Goal: Task Accomplishment & Management: Use online tool/utility

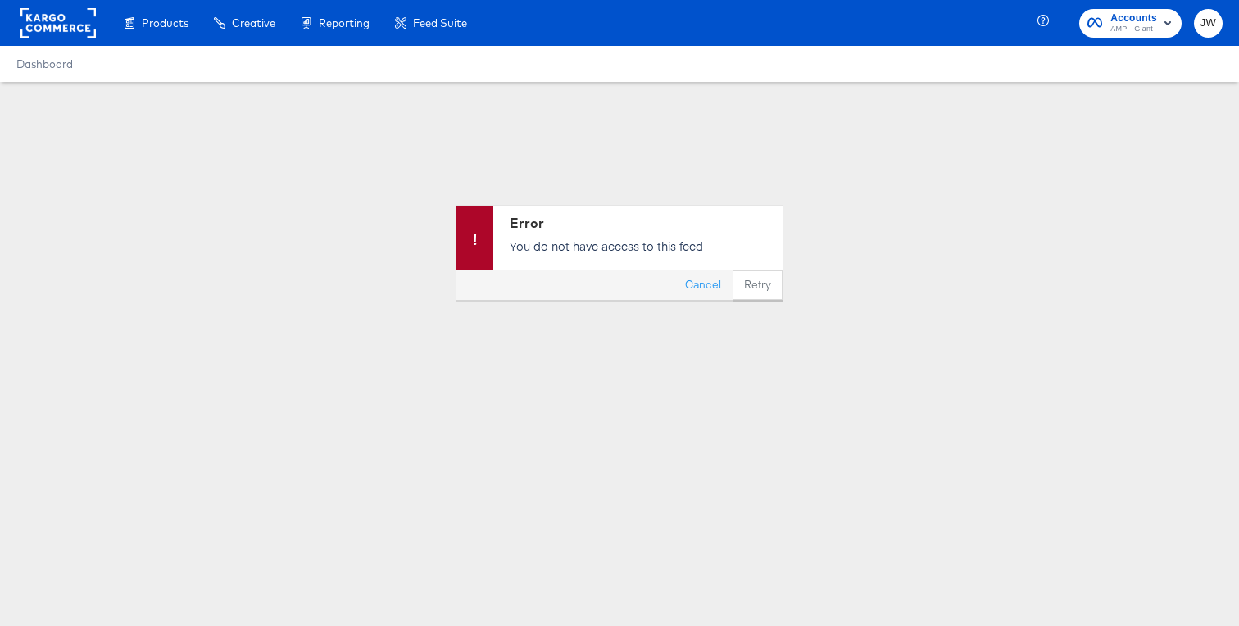
click at [55, 29] on rect at bounding box center [57, 22] width 75 height 29
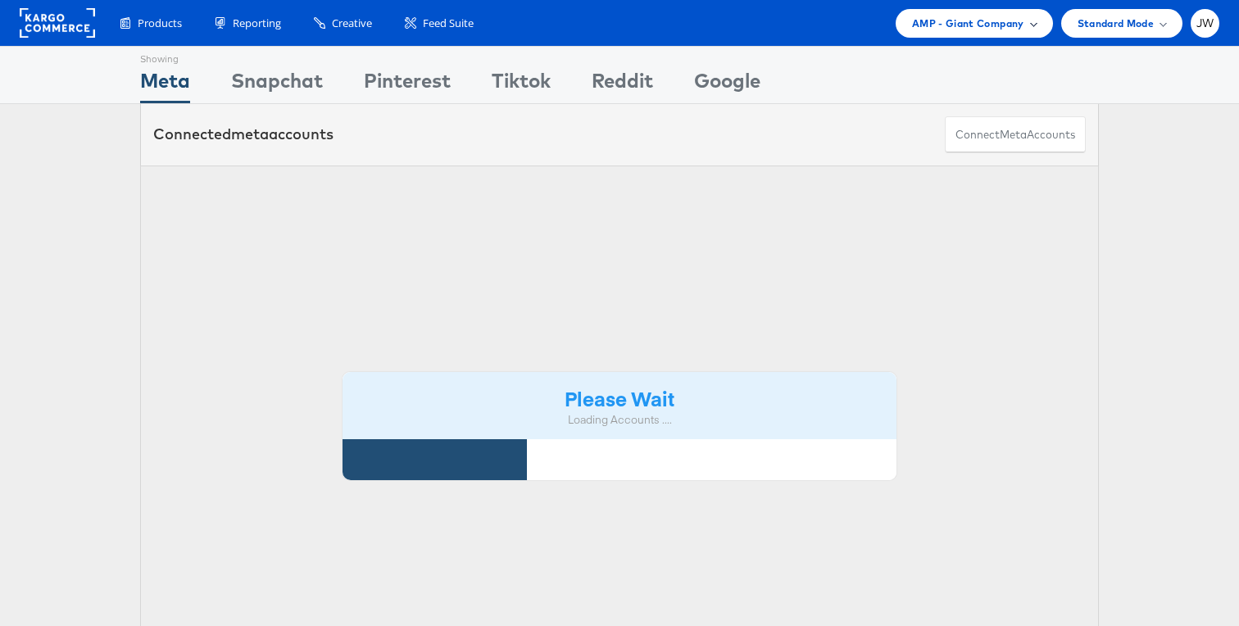
click at [1000, 20] on span "AMP - Giant Company" at bounding box center [968, 23] width 112 height 17
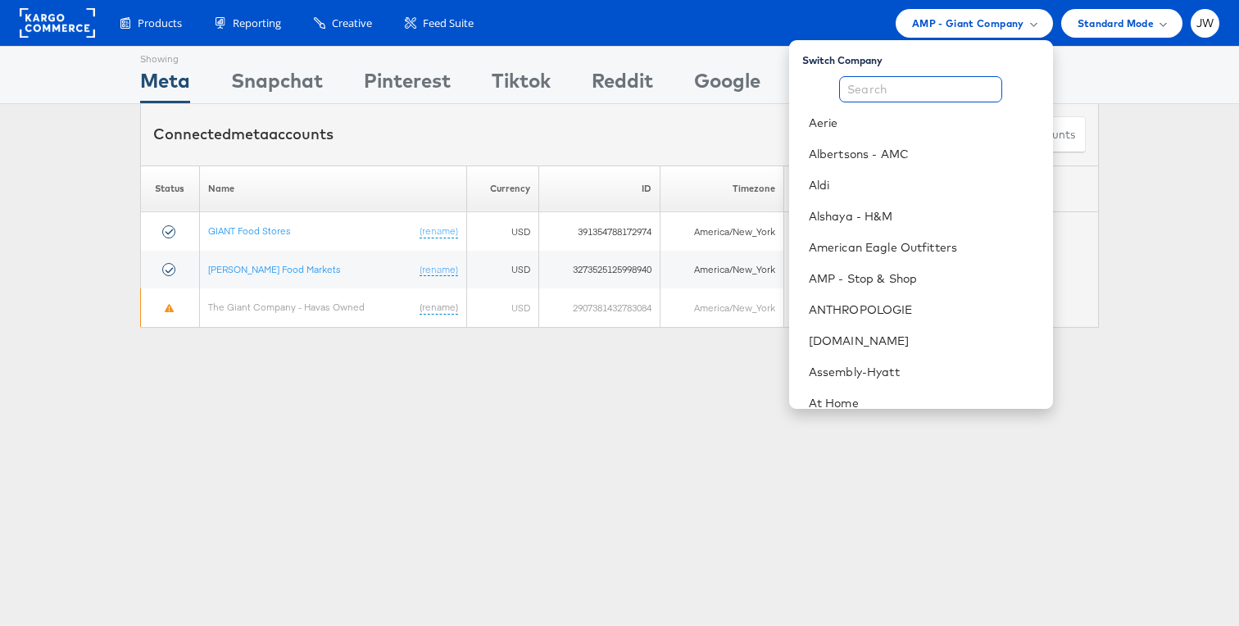
click at [973, 87] on input "text" at bounding box center [920, 89] width 163 height 26
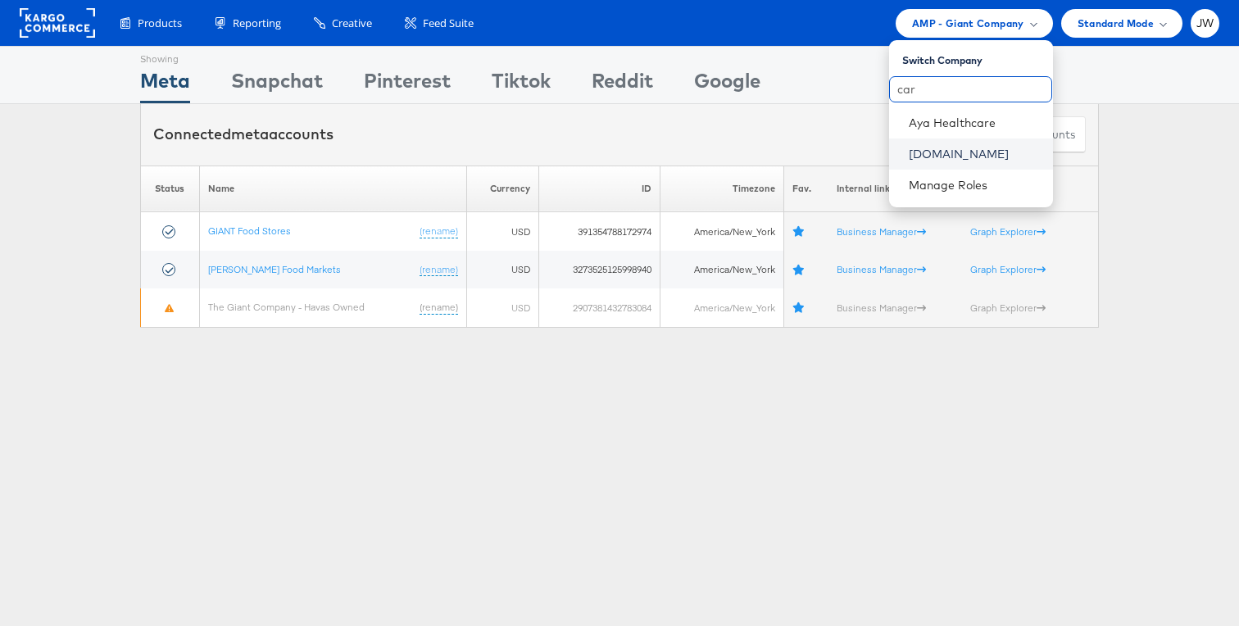
type input "car"
click at [927, 154] on link "[DOMAIN_NAME]" at bounding box center [974, 154] width 131 height 16
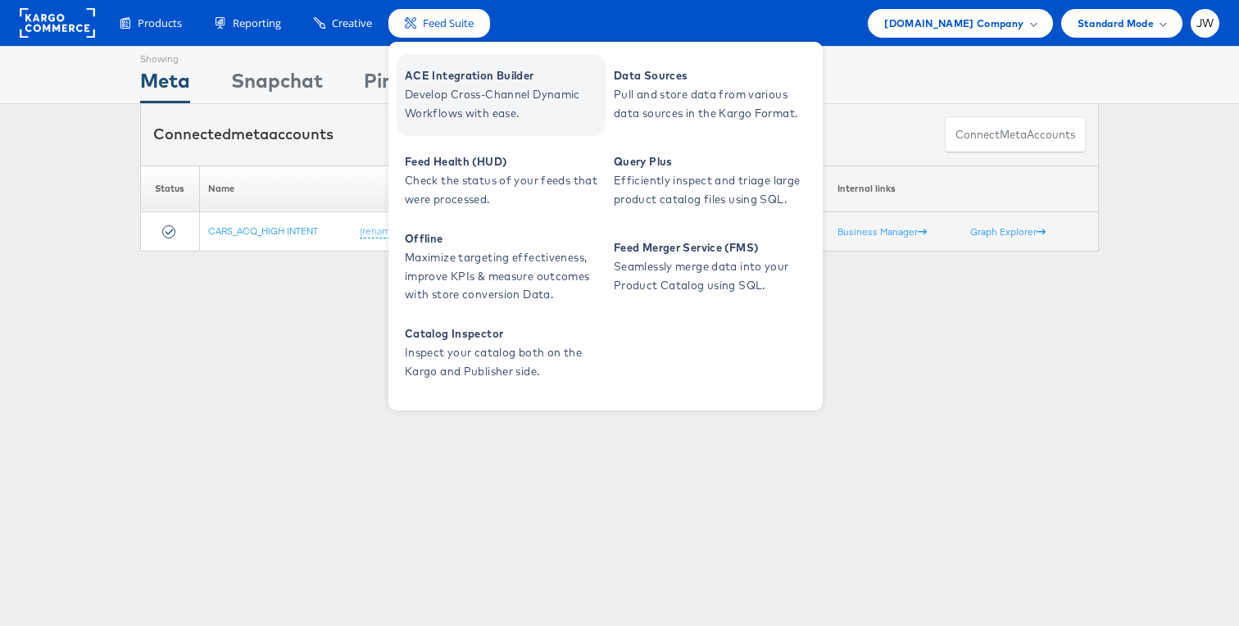
click at [442, 111] on span "Develop Cross-Channel Dynamic Workflows with ease." at bounding box center [503, 104] width 197 height 38
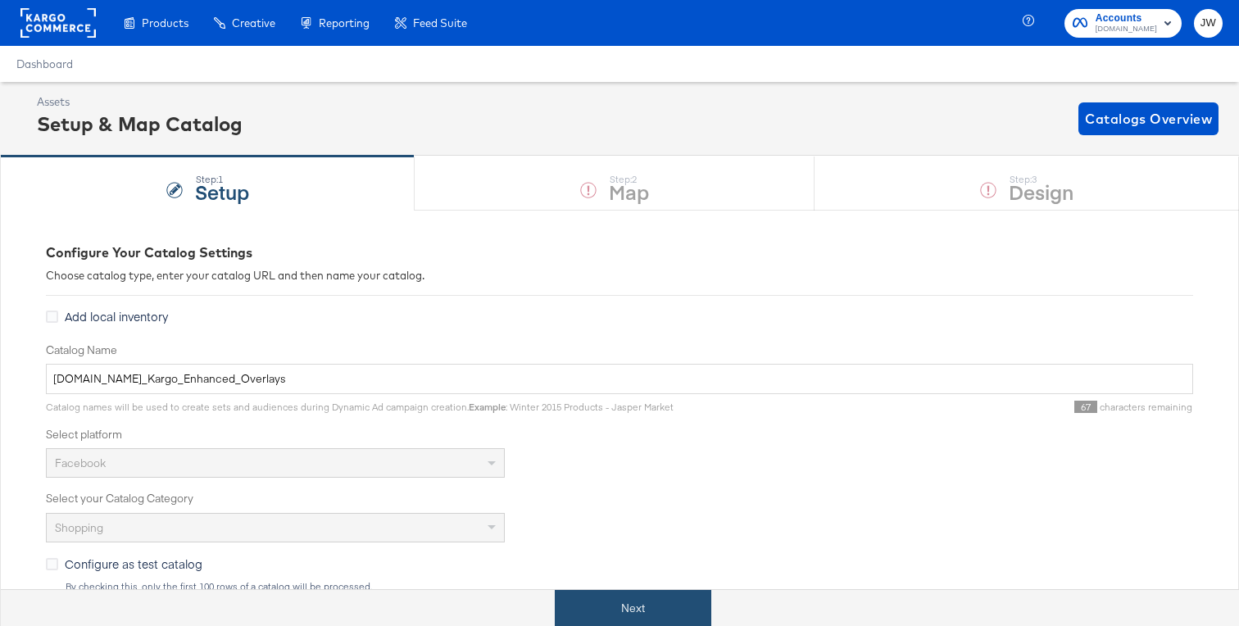
click at [628, 615] on button "Next" at bounding box center [633, 608] width 156 height 37
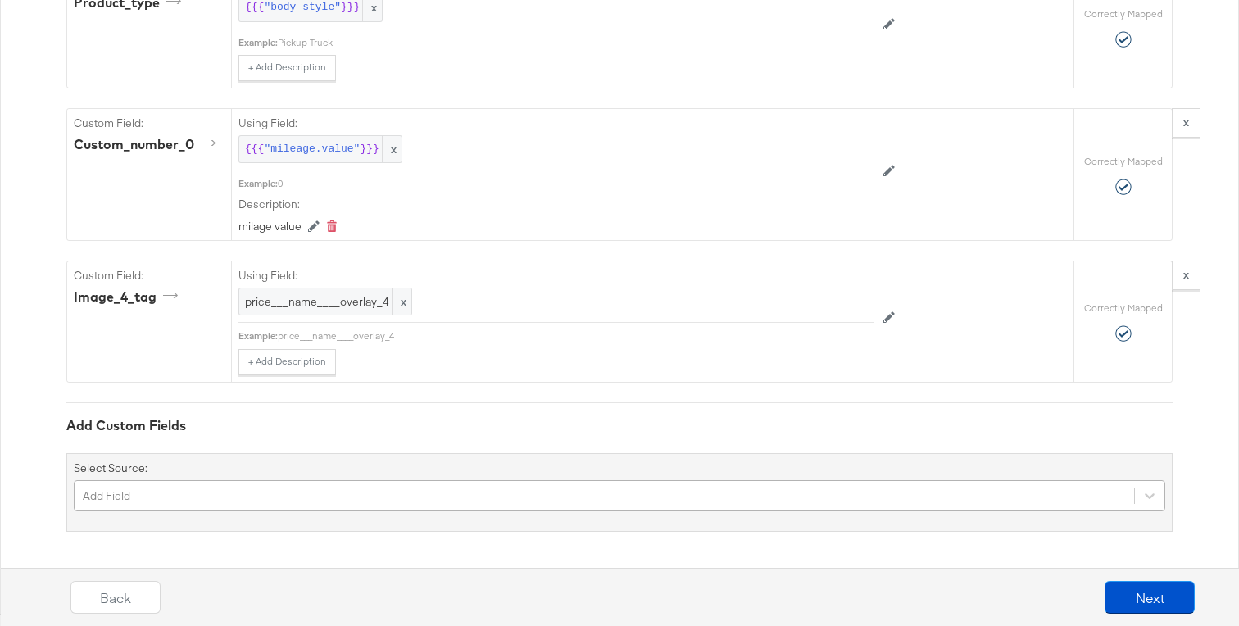
click at [512, 495] on div "Add Field" at bounding box center [619, 495] width 1091 height 31
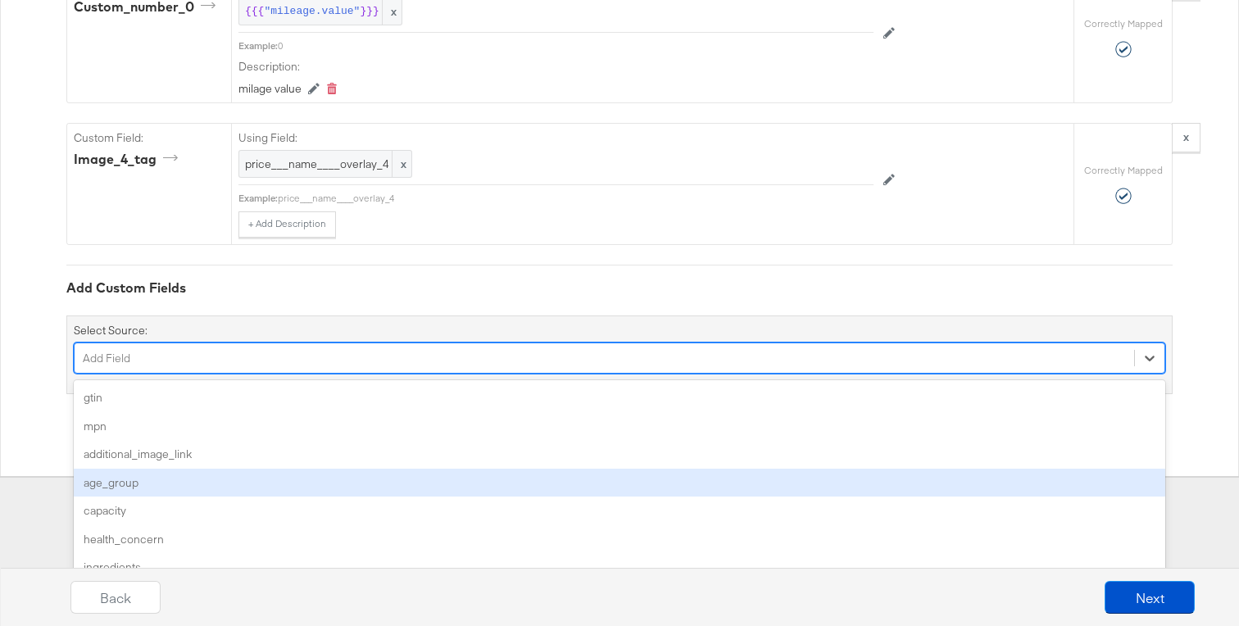
click at [512, 495] on div "age_group" at bounding box center [619, 483] width 1091 height 29
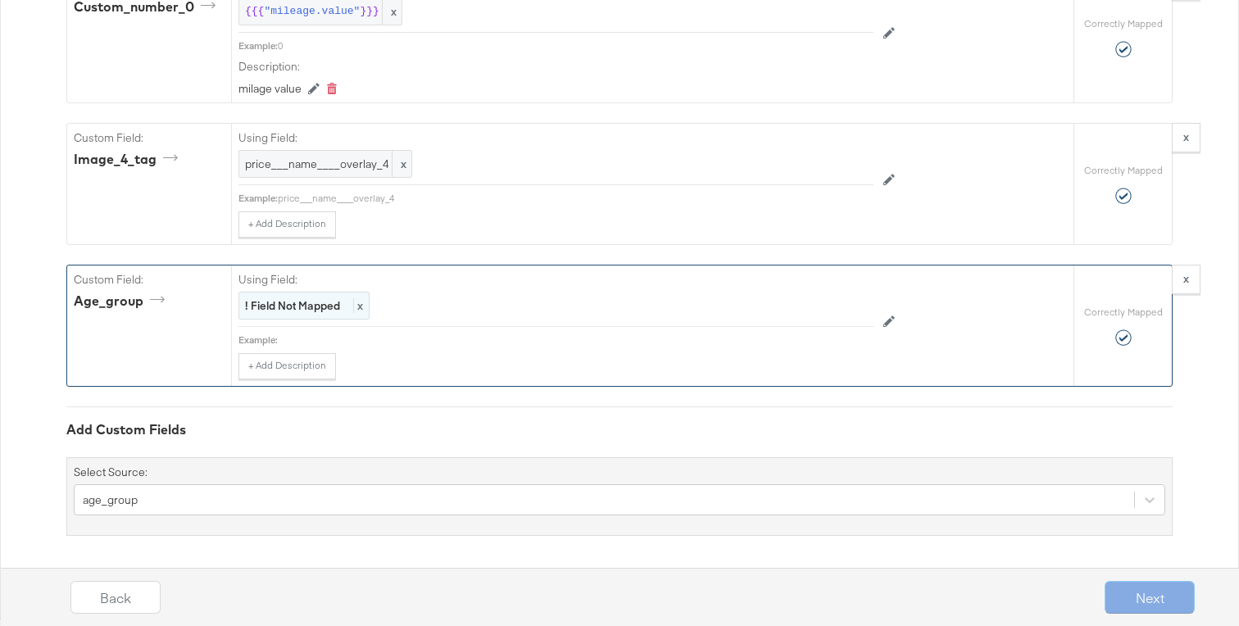
click at [302, 309] on strong "! Field Not Mapped" at bounding box center [292, 305] width 95 height 15
click at [302, 309] on div "Select..." at bounding box center [518, 307] width 559 height 28
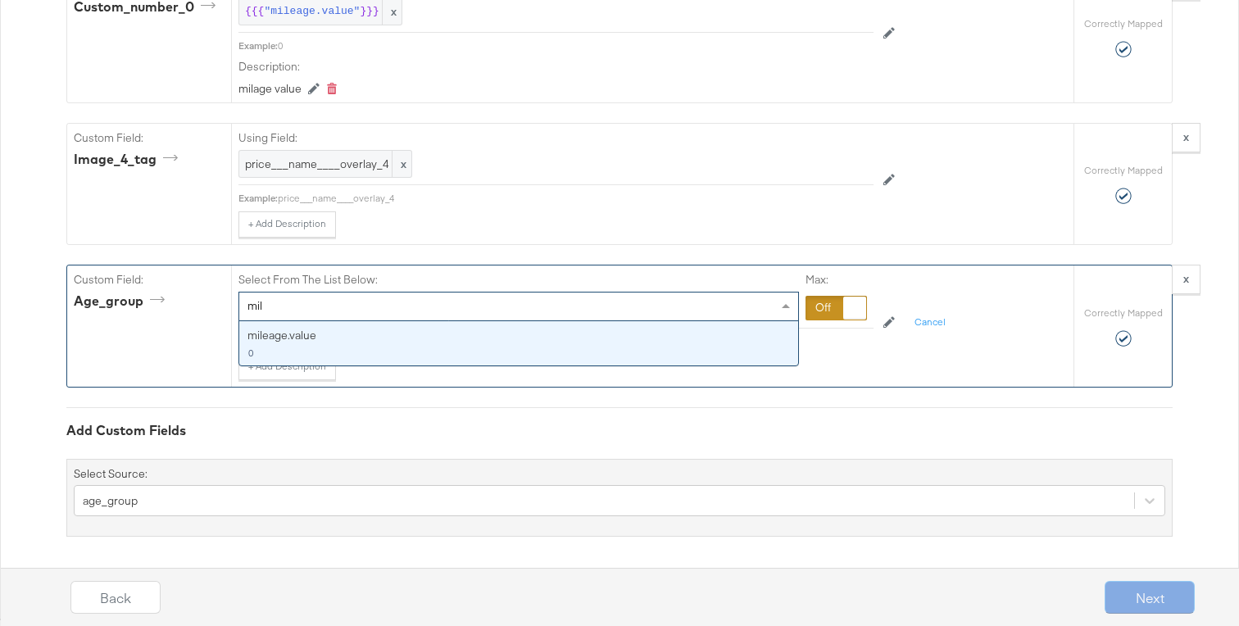
type input "mil"
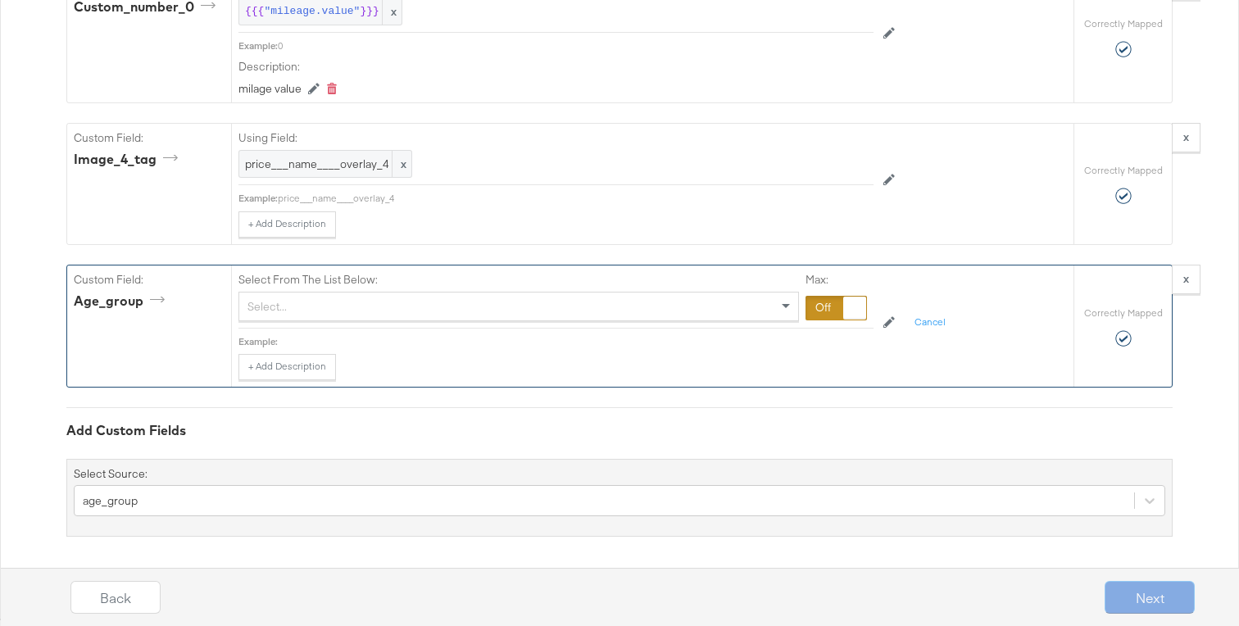
click at [447, 409] on div "Add Custom Fields Select Source: age_group" at bounding box center [619, 471] width 1106 height 129
click at [1195, 281] on button "x" at bounding box center [1186, 279] width 29 height 29
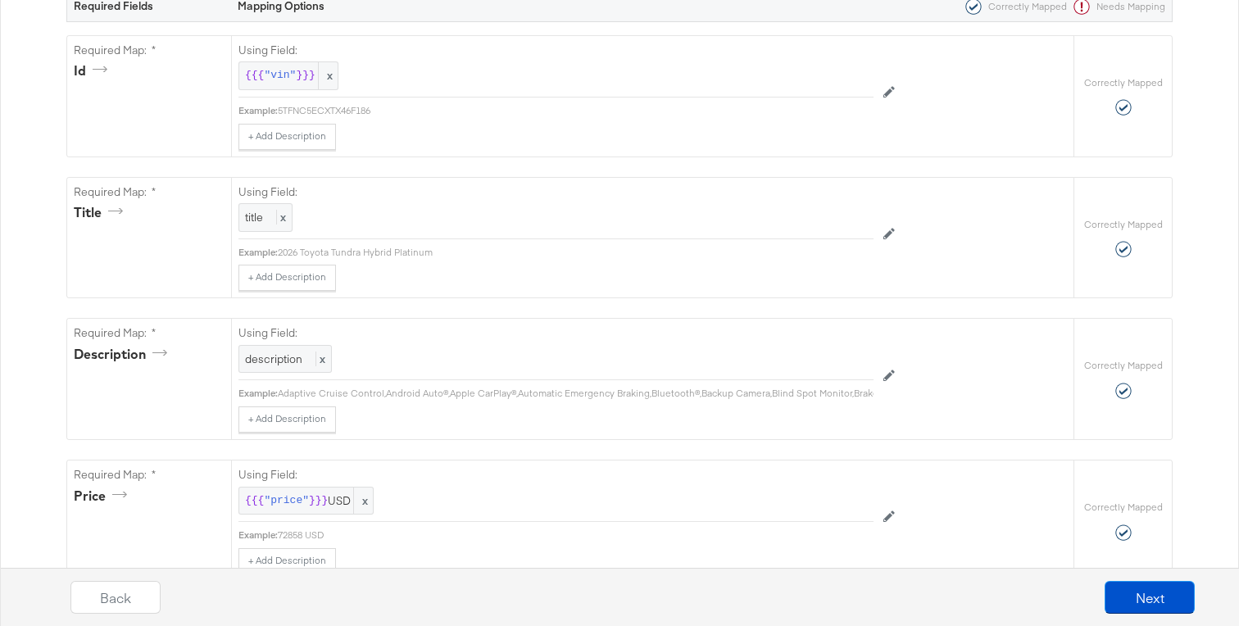
scroll to position [0, 0]
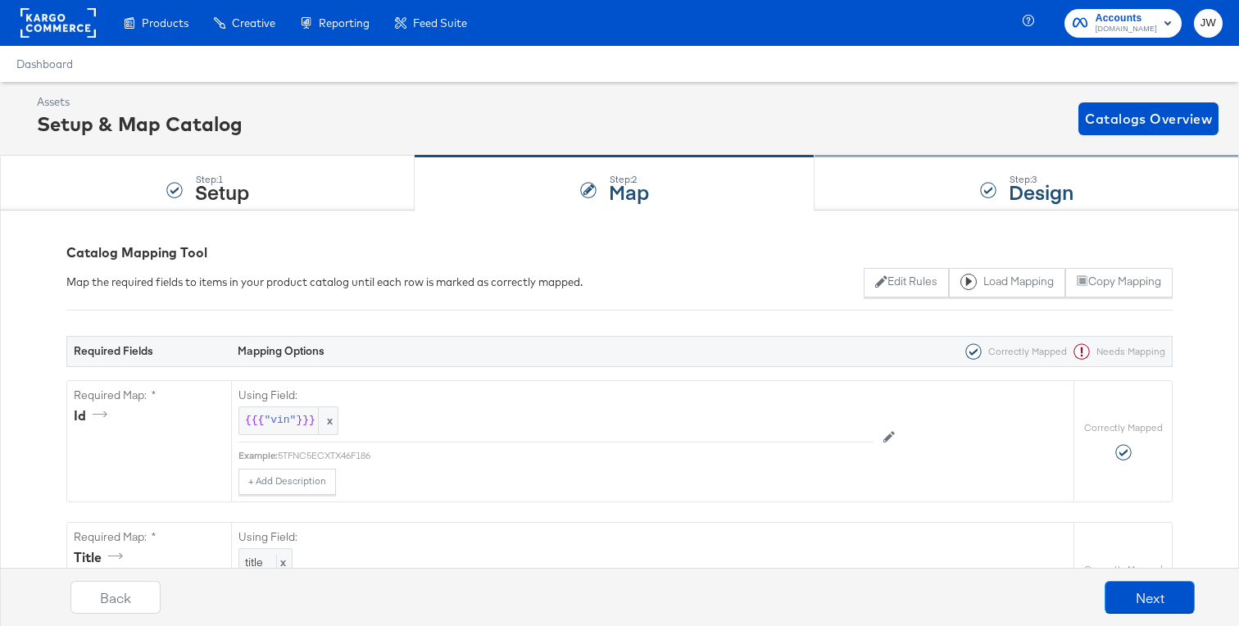
click at [924, 201] on div "Step: 3 Design" at bounding box center [1026, 183] width 424 height 54
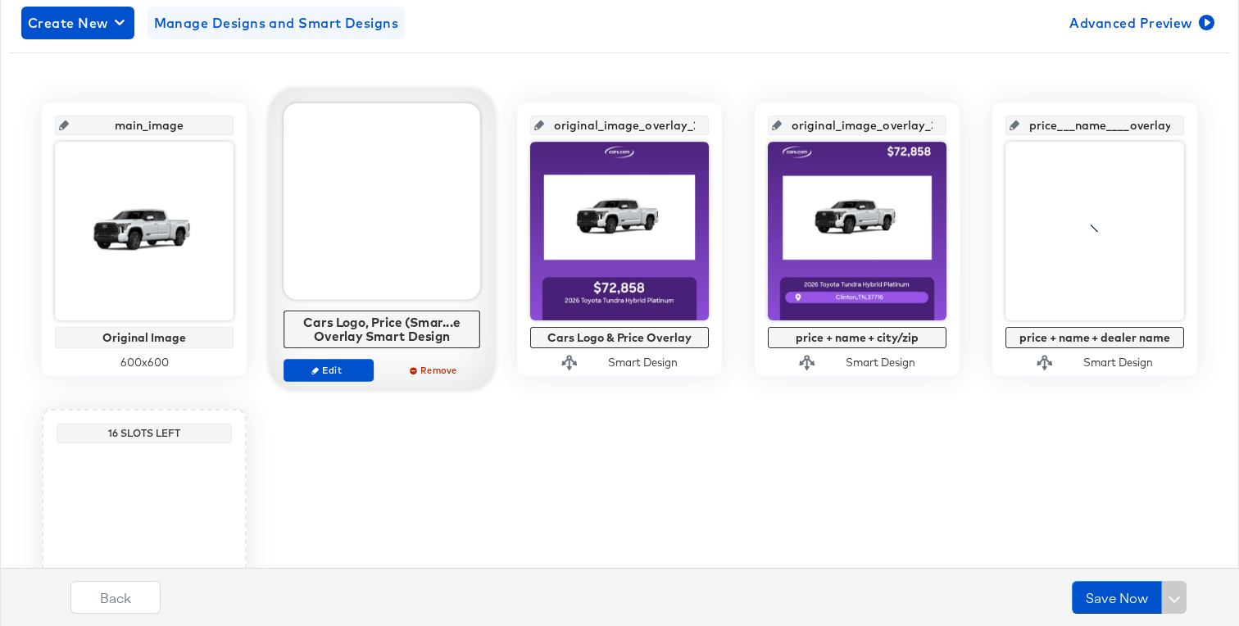
scroll to position [265, 0]
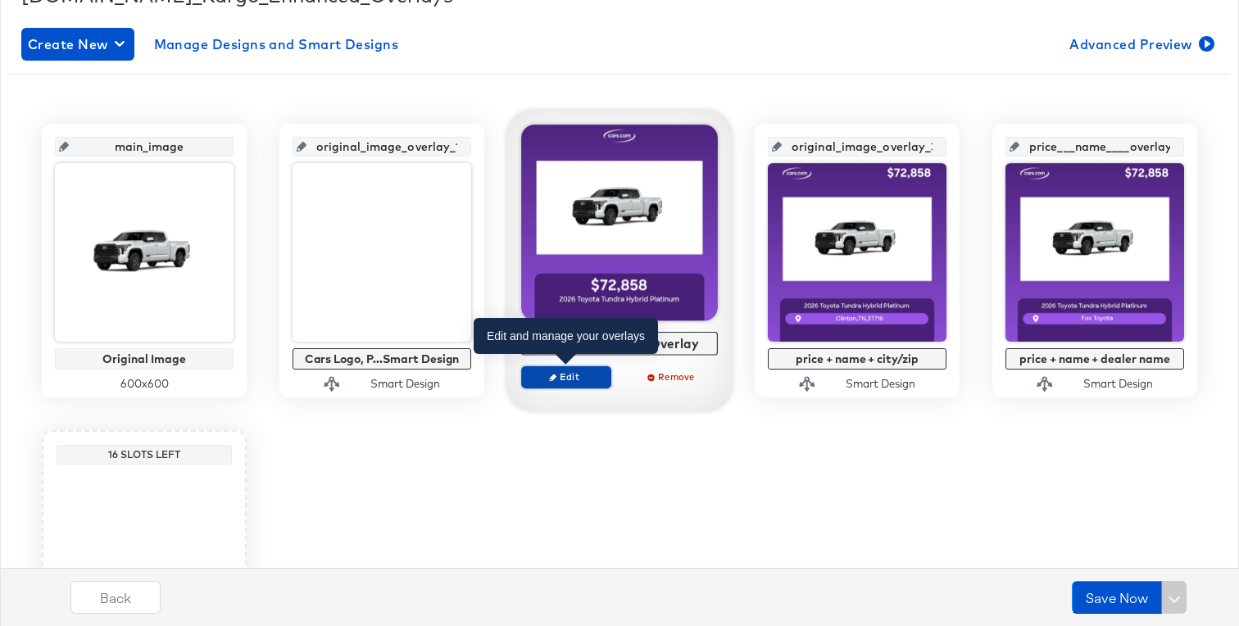
click at [583, 377] on span "Edit" at bounding box center [565, 376] width 75 height 12
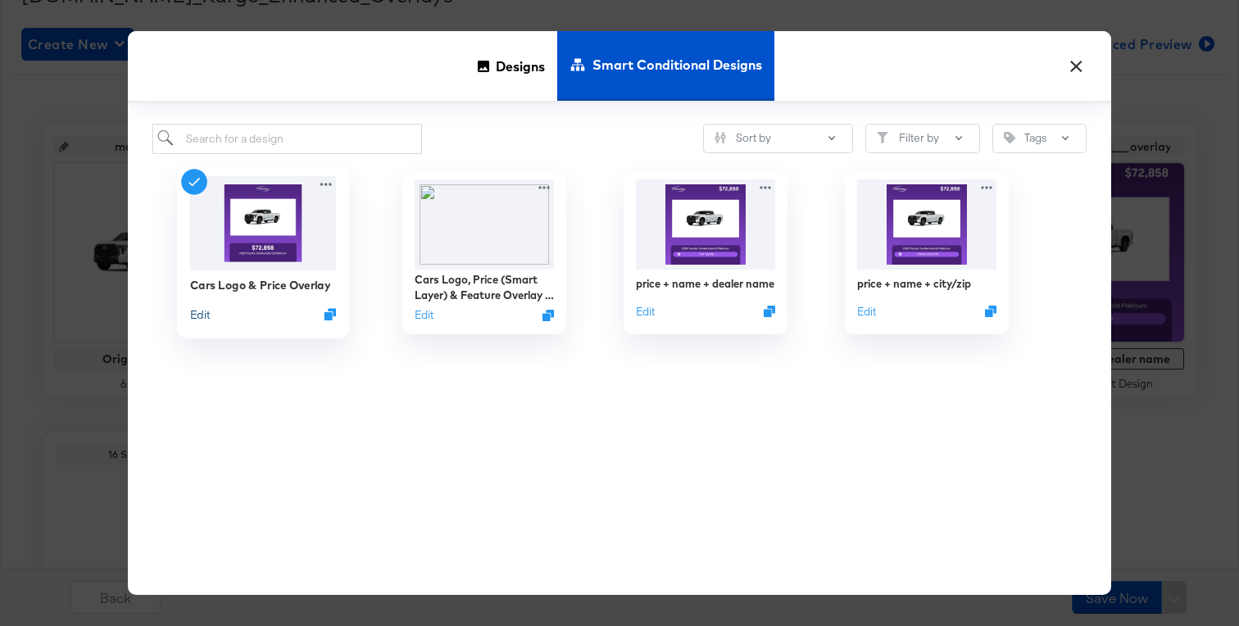
click at [206, 315] on button "Edit" at bounding box center [200, 314] width 20 height 16
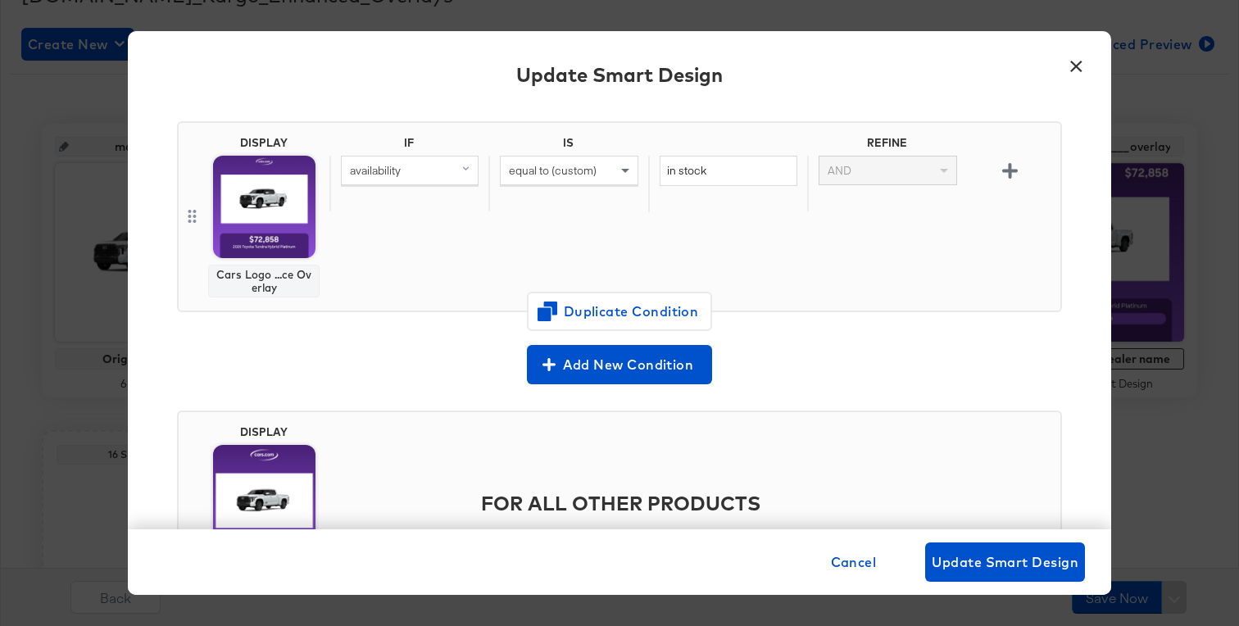
scroll to position [117, 0]
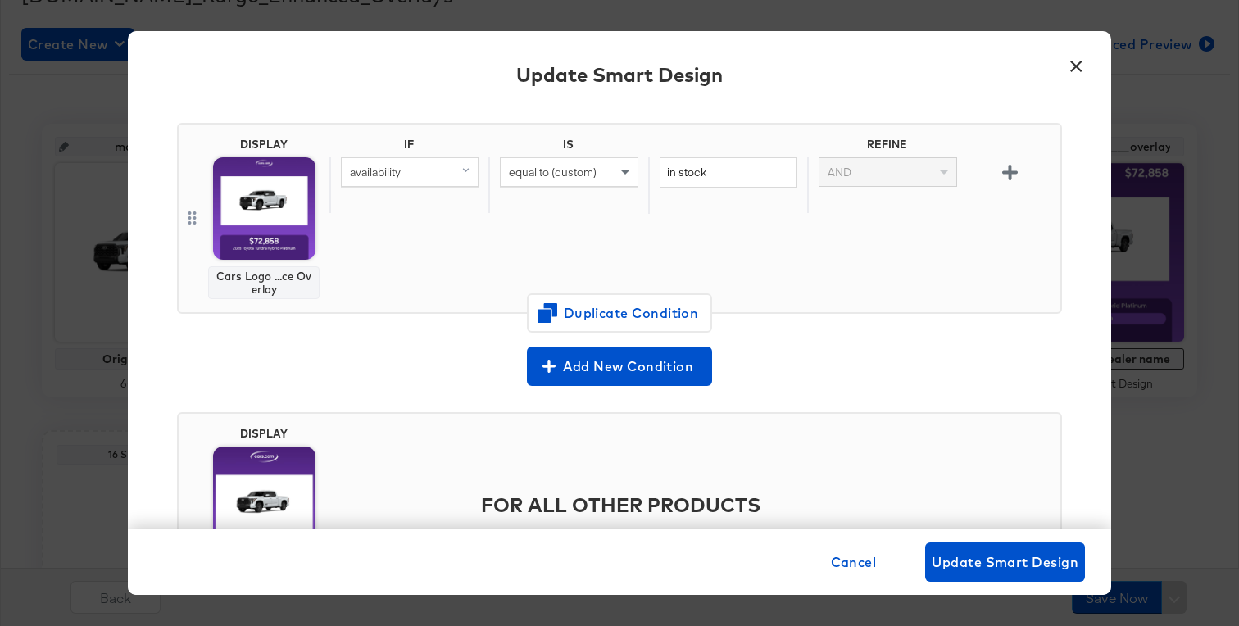
click at [1074, 66] on button "×" at bounding box center [1075, 62] width 29 height 29
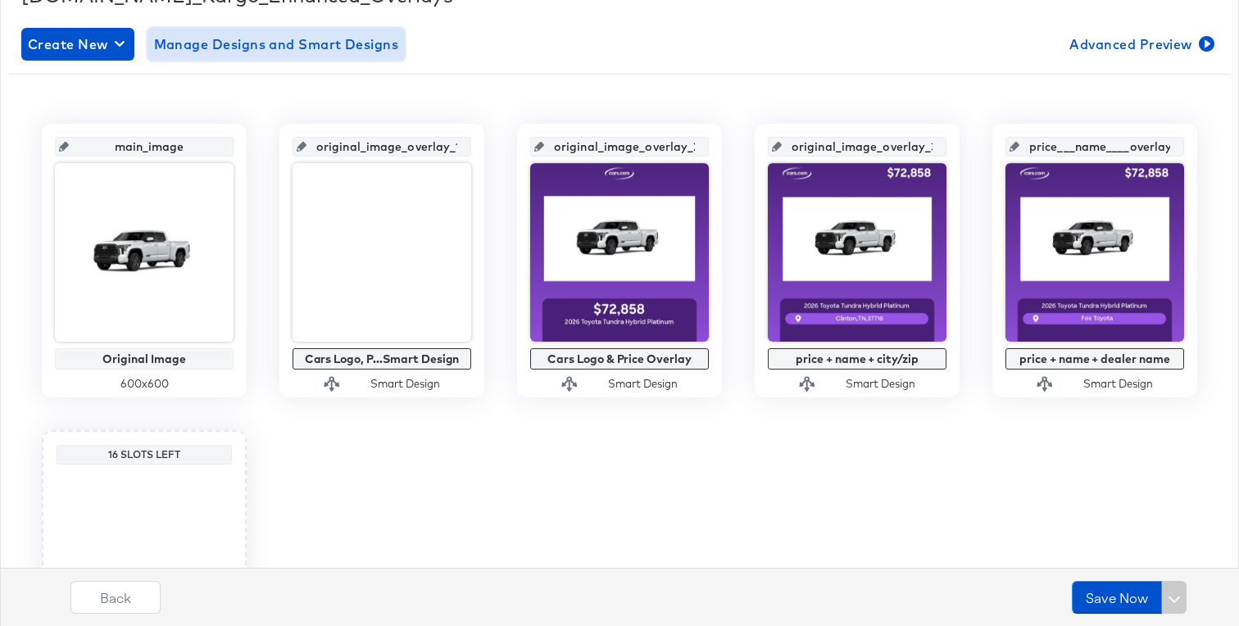
click at [319, 42] on span "Manage Designs and Smart Designs" at bounding box center [276, 44] width 245 height 23
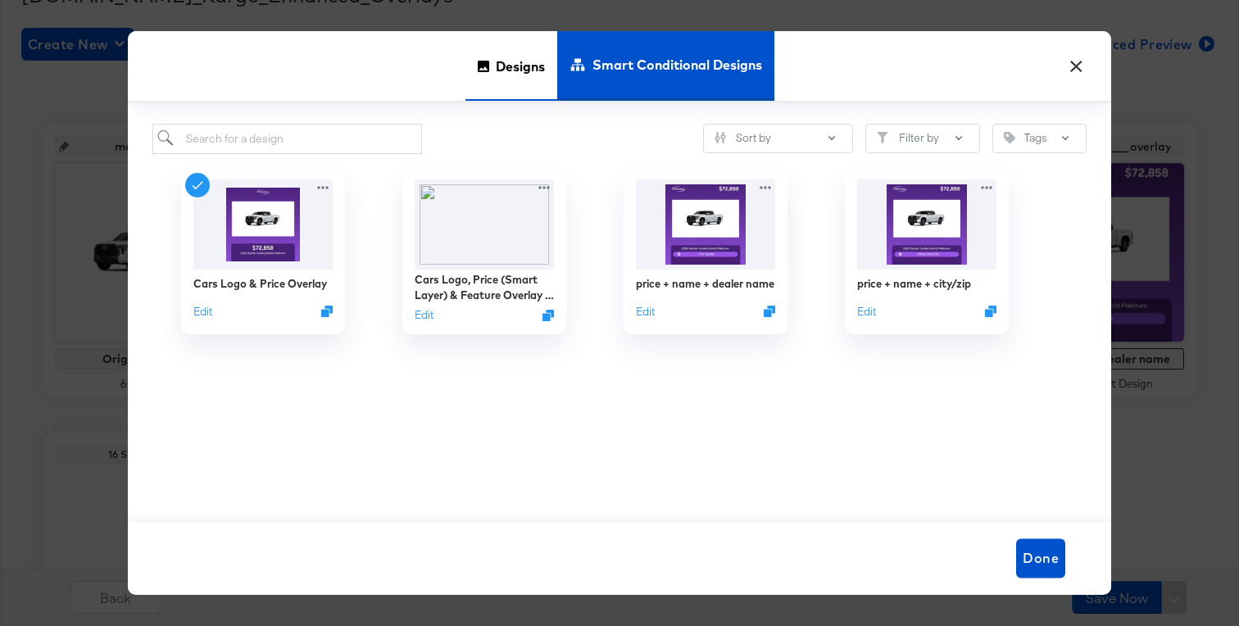
click at [519, 54] on span "Designs" at bounding box center [520, 66] width 49 height 72
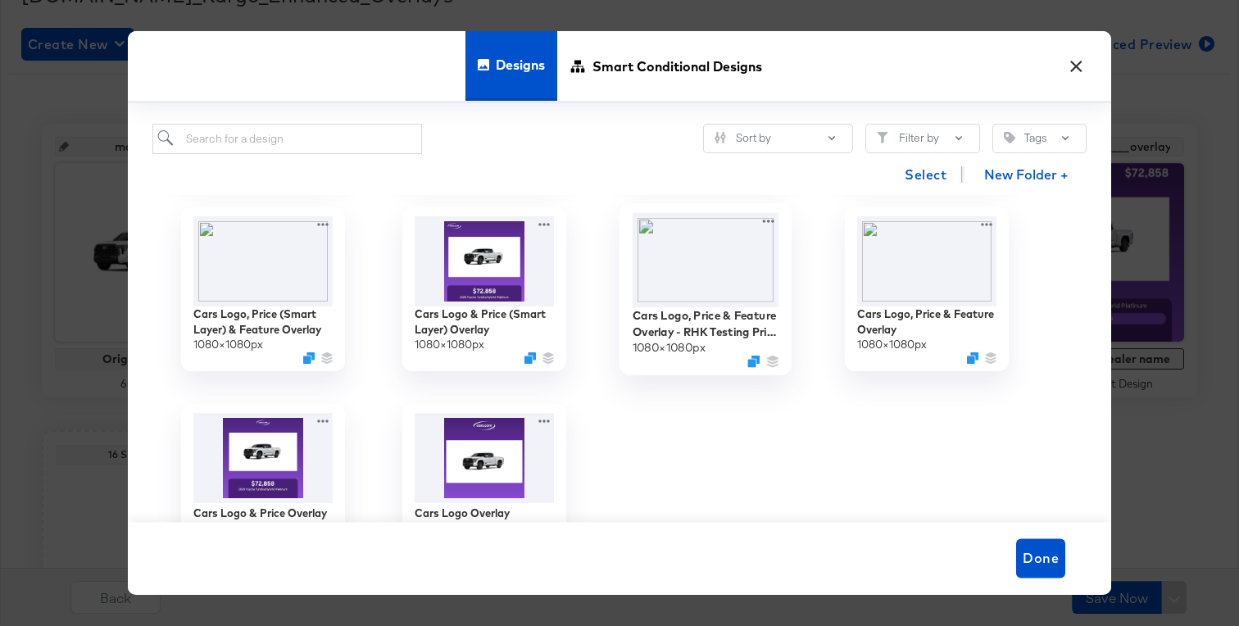
scroll to position [361, 0]
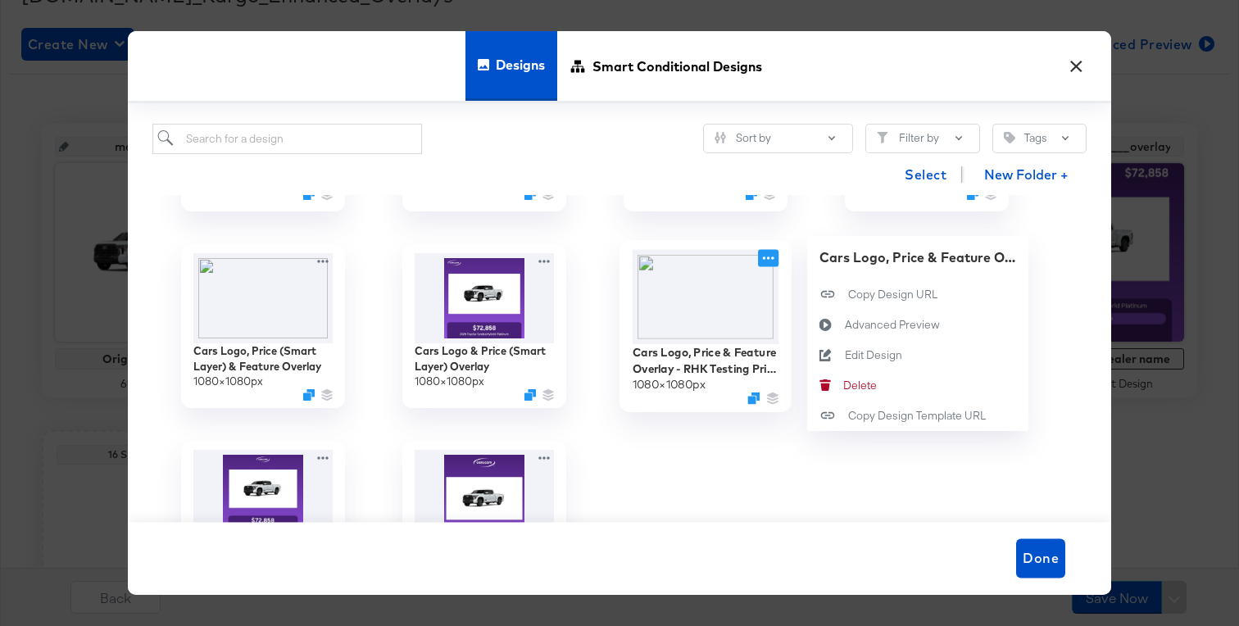
click at [770, 259] on icon at bounding box center [768, 258] width 20 height 17
click at [845, 356] on div "Edit Design Edit Design" at bounding box center [845, 356] width 0 height 0
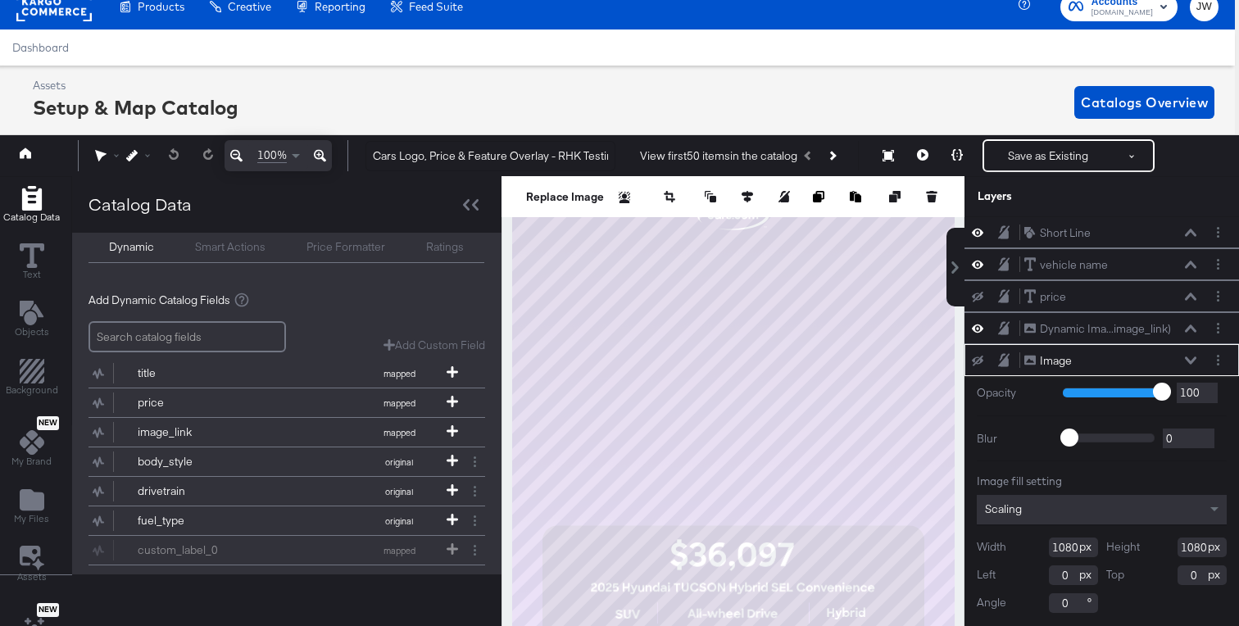
scroll to position [58, 0]
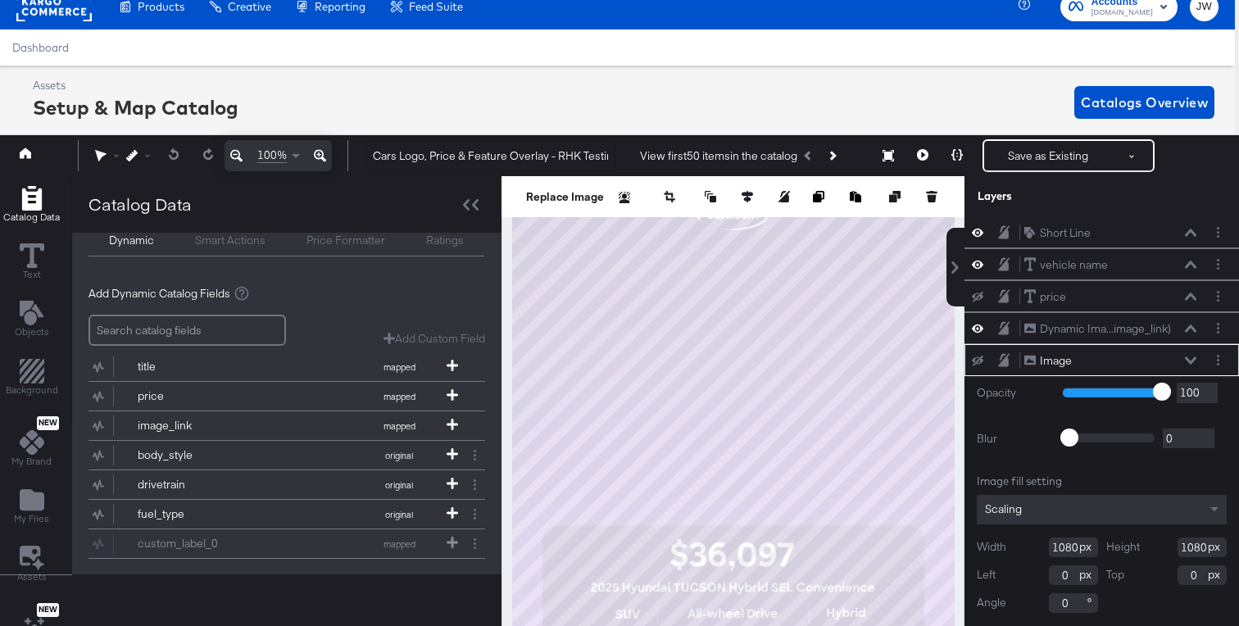
click at [204, 338] on input "search" at bounding box center [186, 331] width 197 height 32
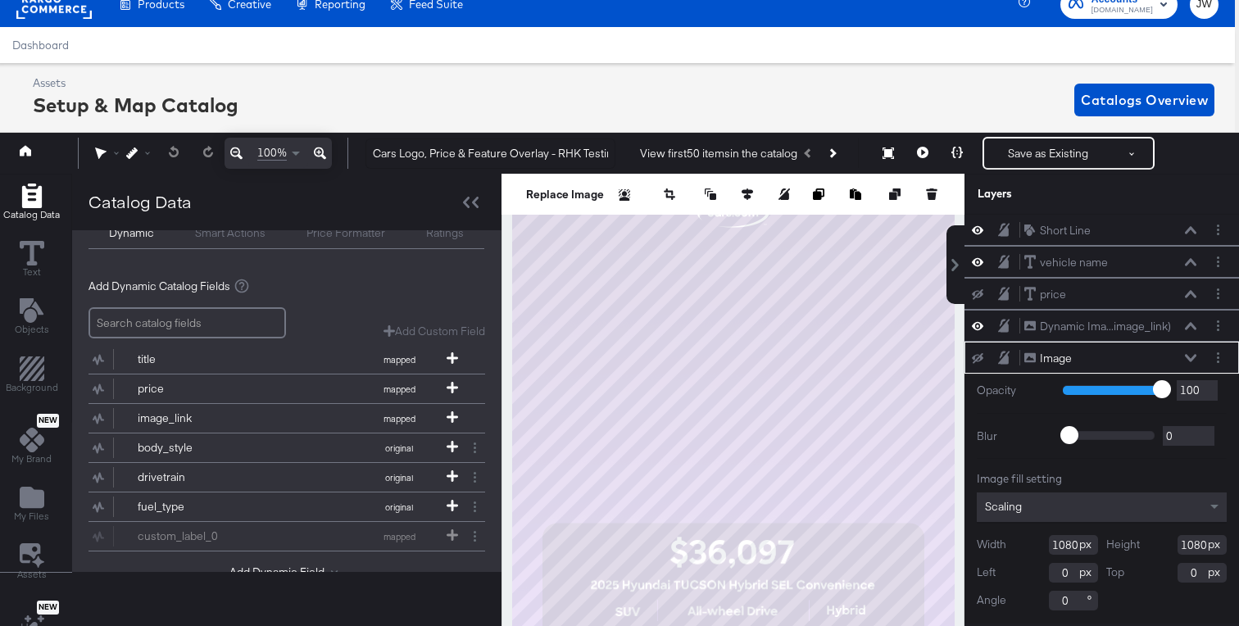
scroll to position [107, 0]
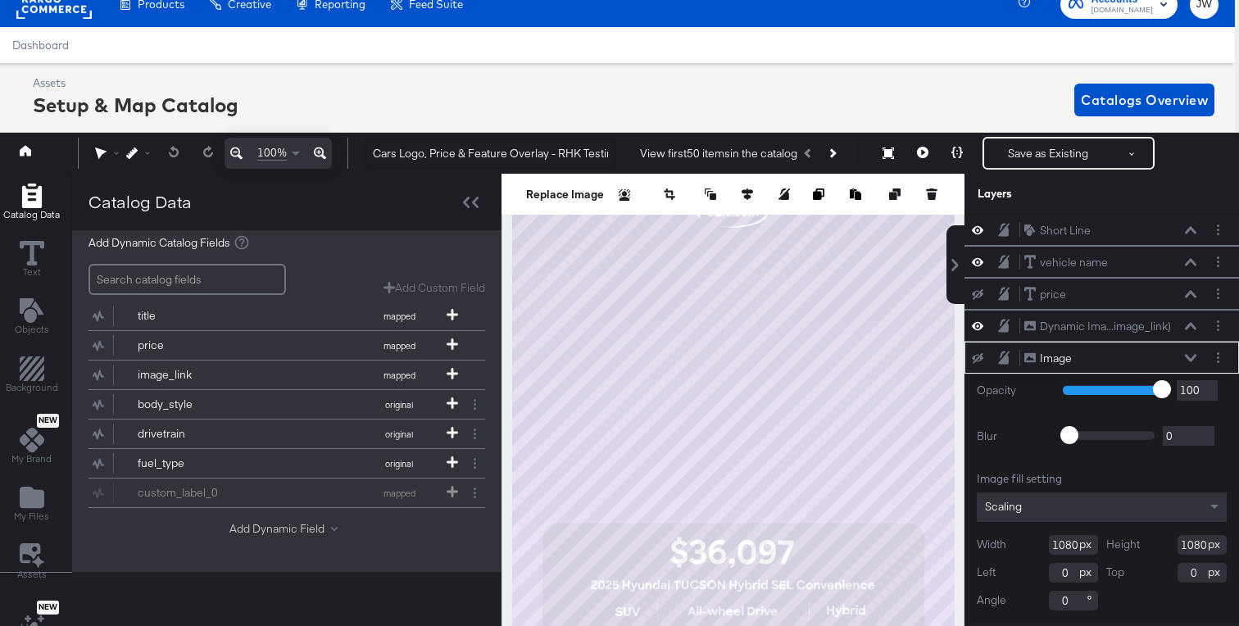
click at [319, 528] on button "Add Dynamic Field" at bounding box center [286, 529] width 115 height 16
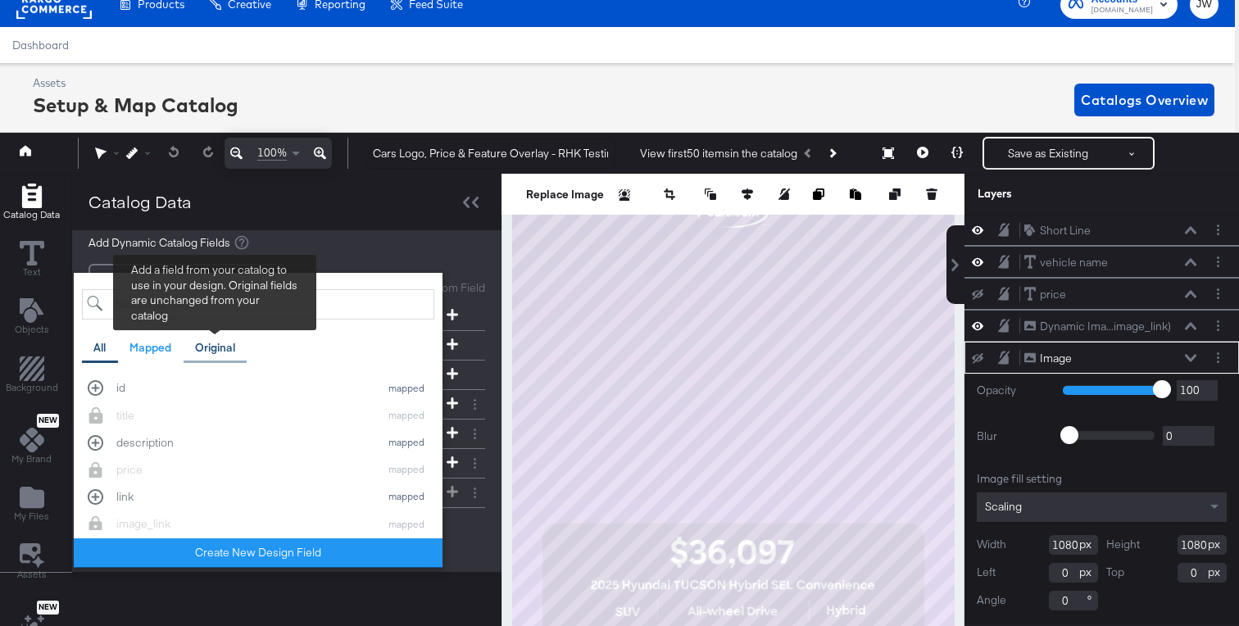
click at [244, 347] on div "Original" at bounding box center [216, 348] width 64 height 32
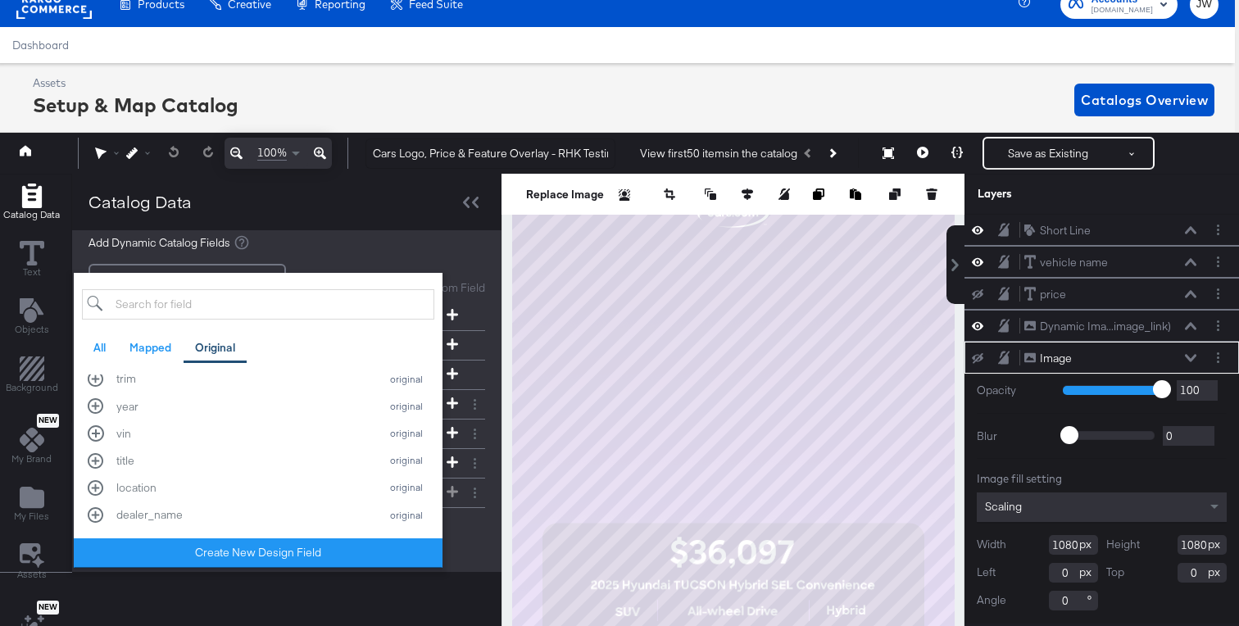
scroll to position [273, 0]
click at [93, 351] on div "All" at bounding box center [100, 348] width 36 height 32
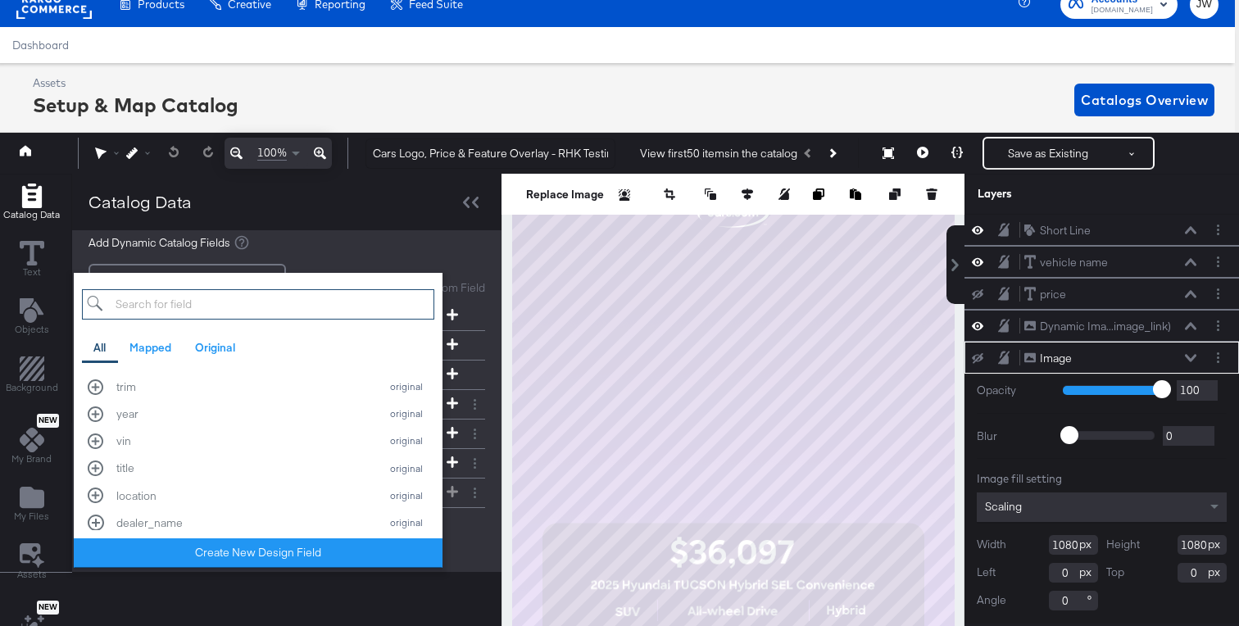
click at [171, 309] on input "search" at bounding box center [258, 304] width 352 height 30
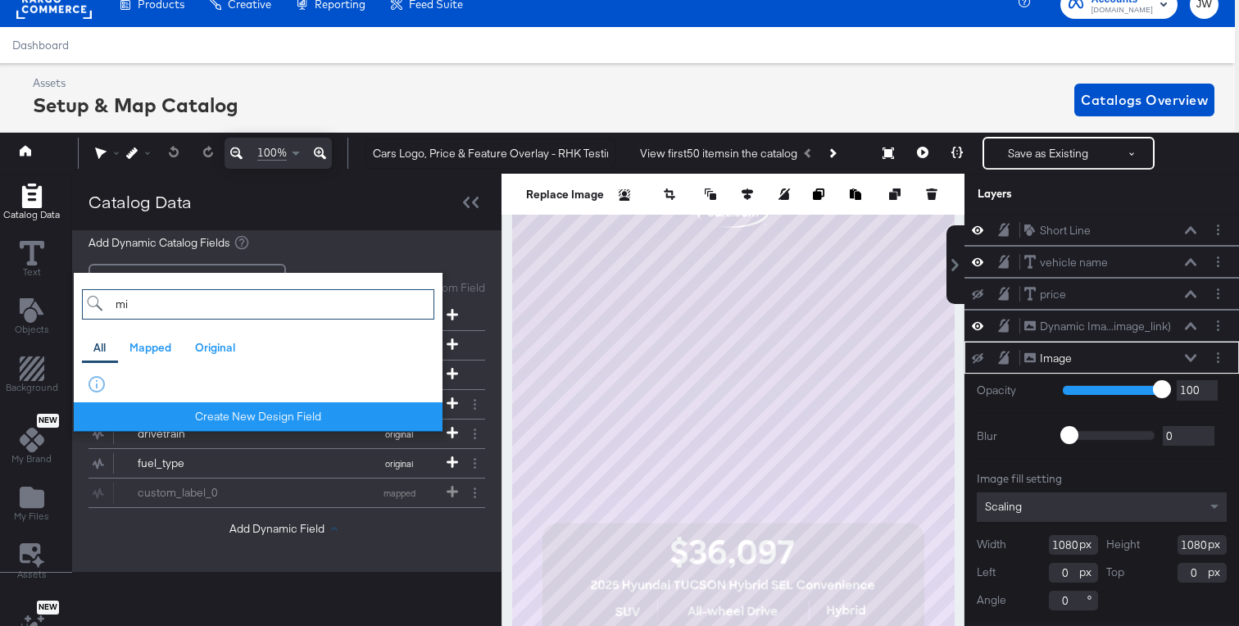
type input "m"
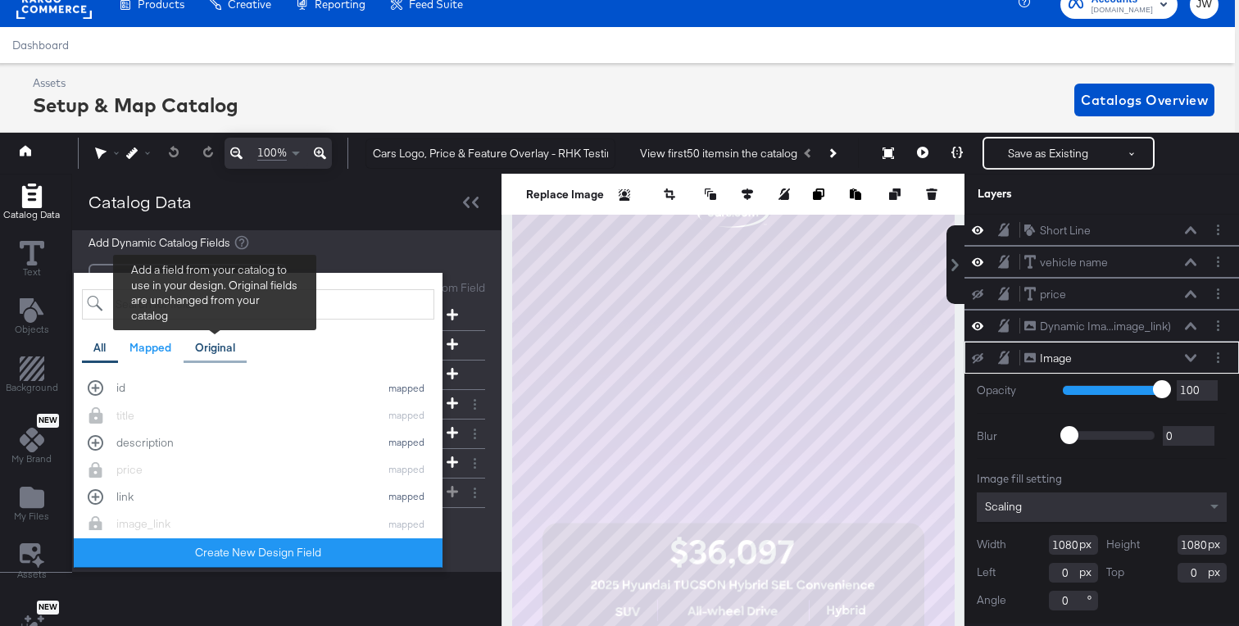
click at [225, 347] on div "Original" at bounding box center [215, 348] width 40 height 16
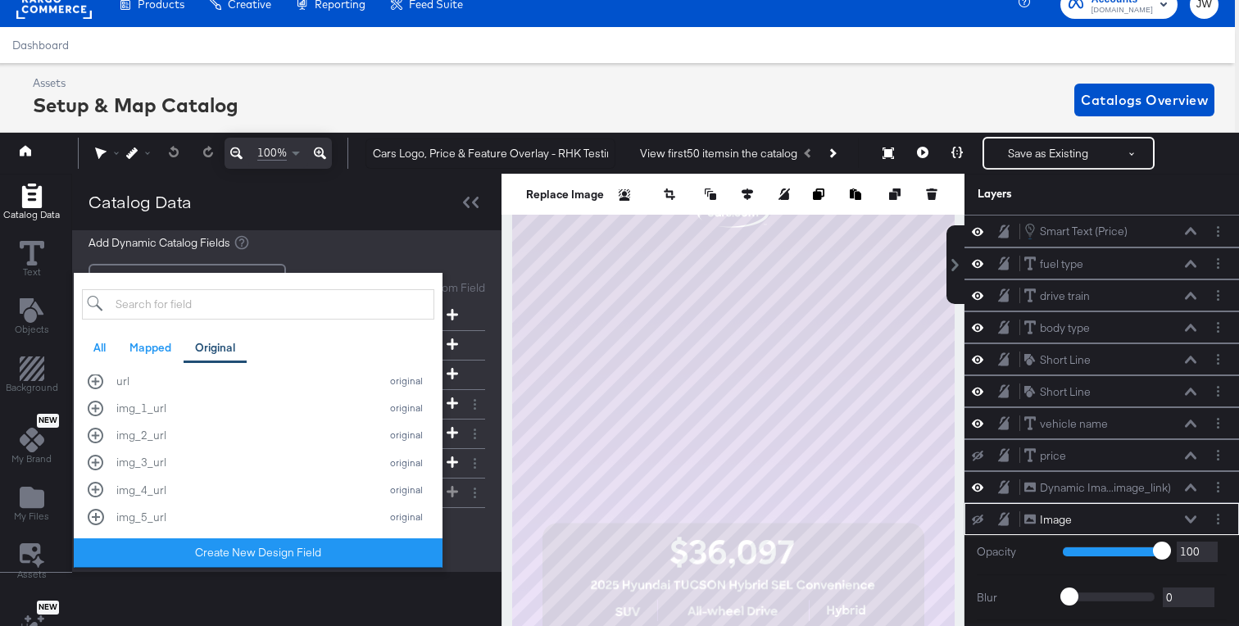
click at [547, 91] on div "Assets Setup & Map Catalog Catalogs Overview" at bounding box center [623, 99] width 1181 height 48
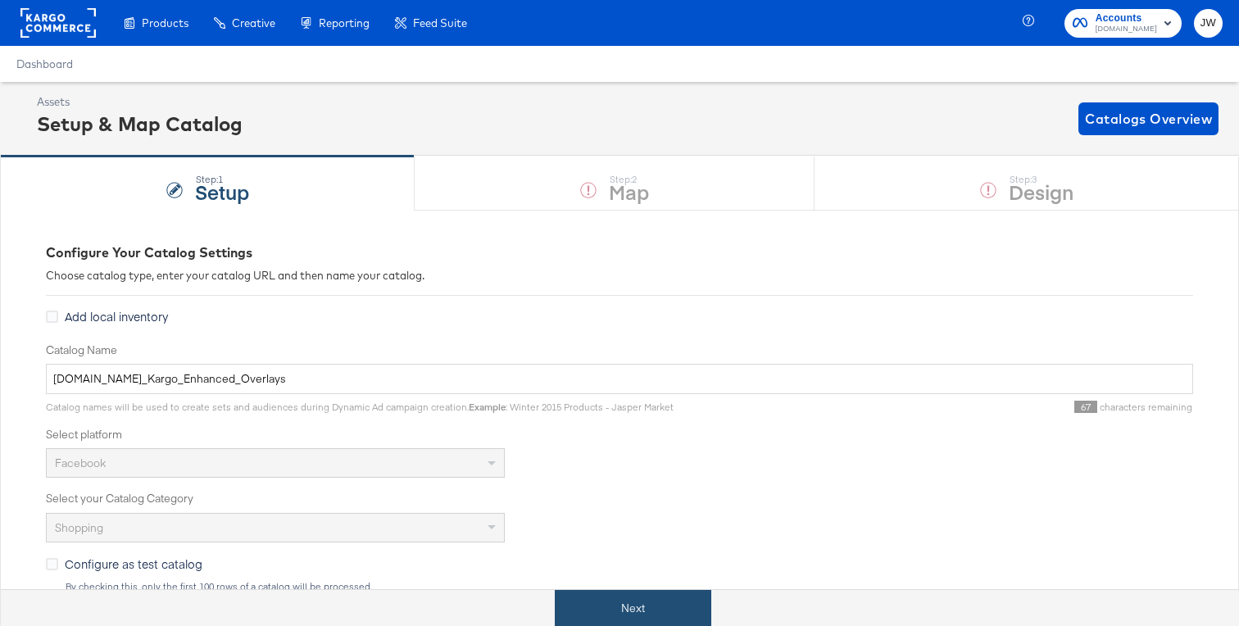
click at [608, 614] on button "Next" at bounding box center [633, 608] width 156 height 37
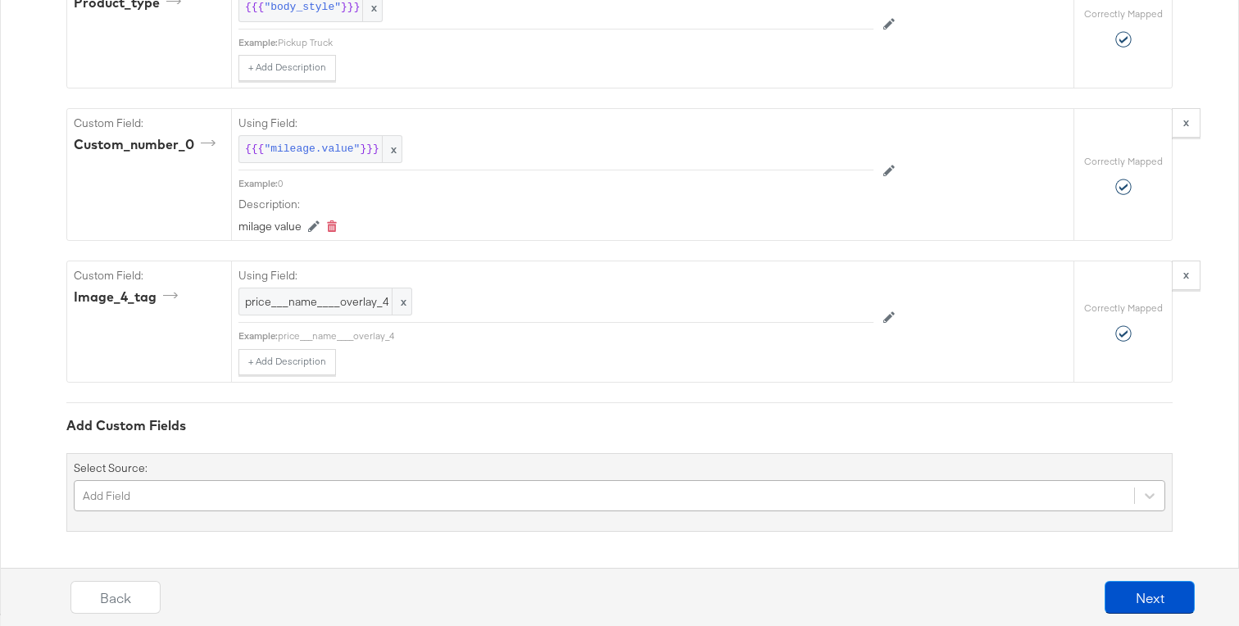
click at [293, 488] on div "Add Field" at bounding box center [619, 495] width 1091 height 31
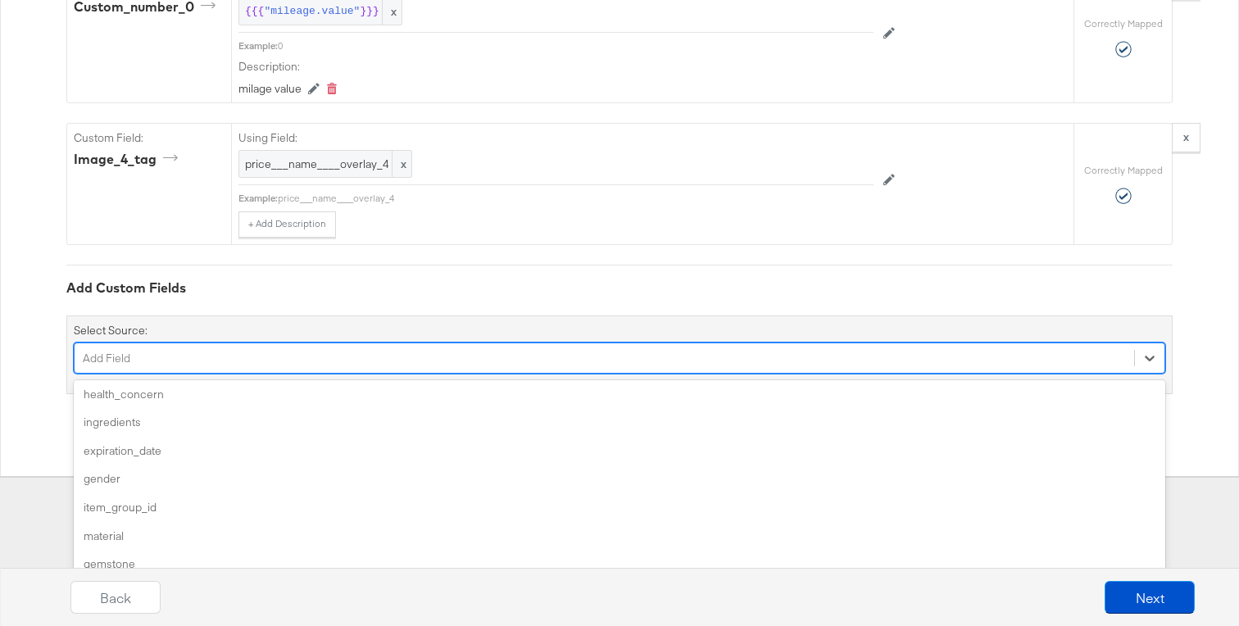
scroll to position [143, 0]
type input "a"
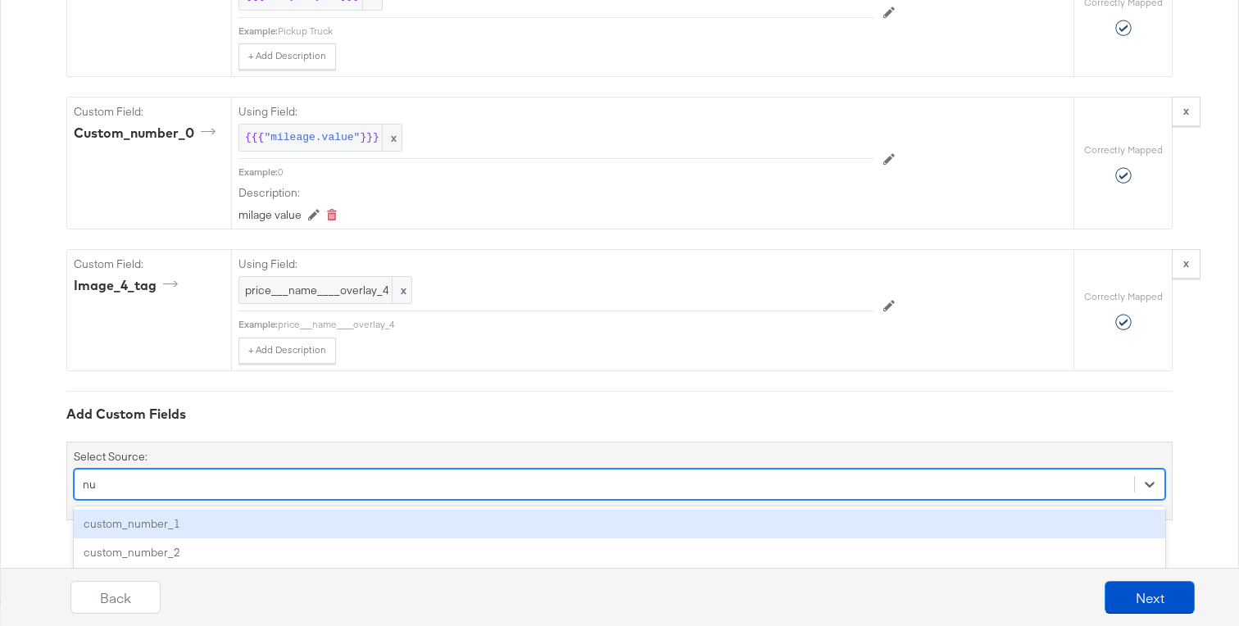
type input "num"
click at [188, 524] on div "custom_number_1" at bounding box center [619, 524] width 1091 height 29
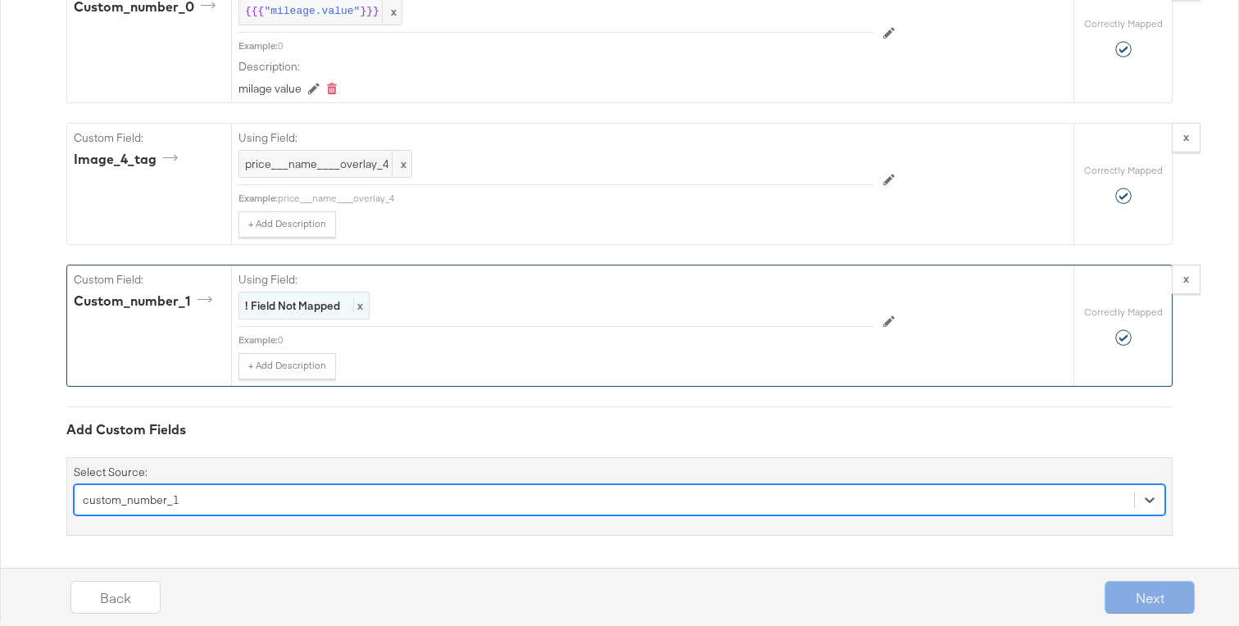
click at [313, 302] on strong "! Field Not Mapped" at bounding box center [292, 305] width 95 height 15
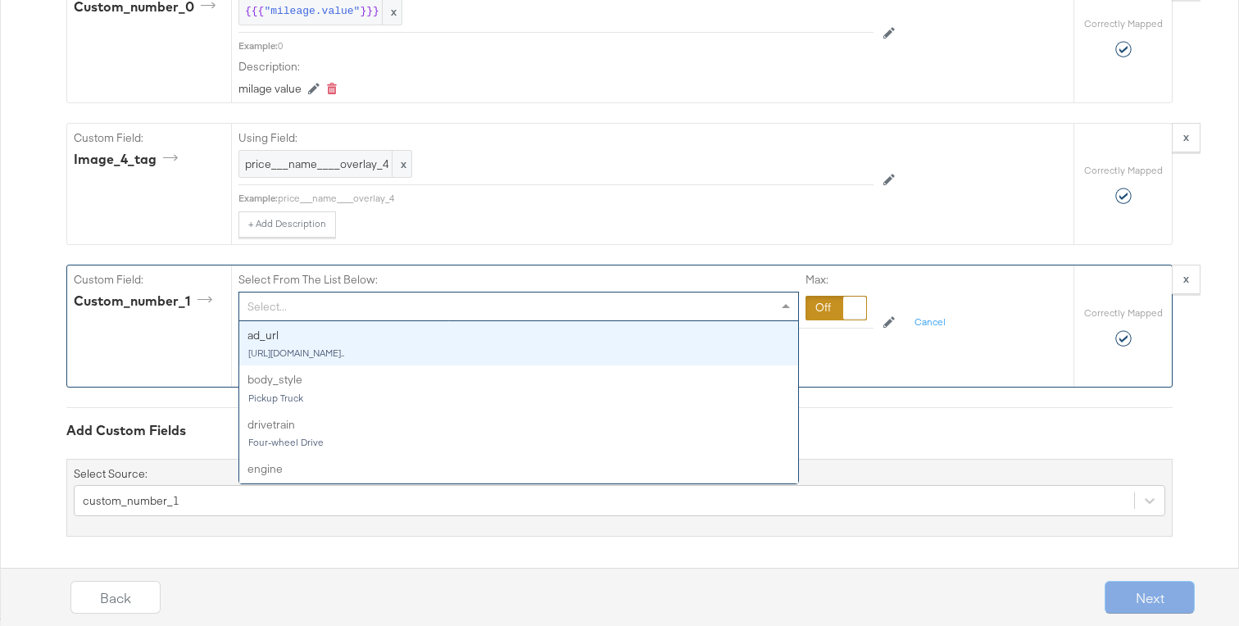
click at [313, 302] on div "Select..." at bounding box center [518, 307] width 559 height 28
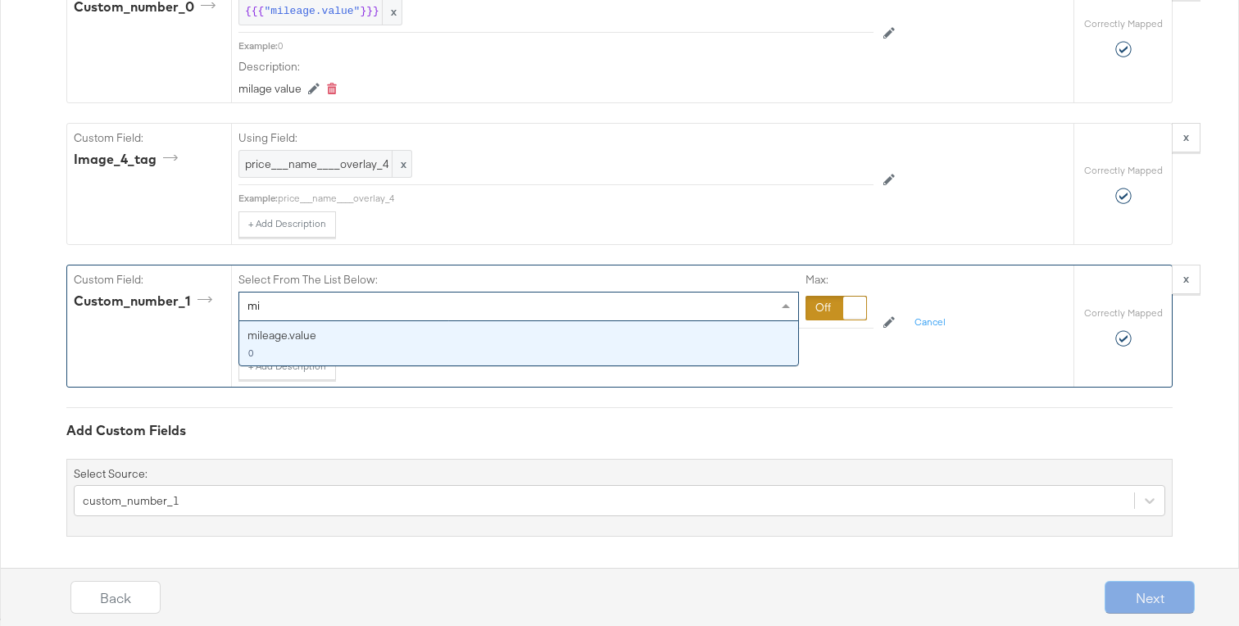
type input "mil"
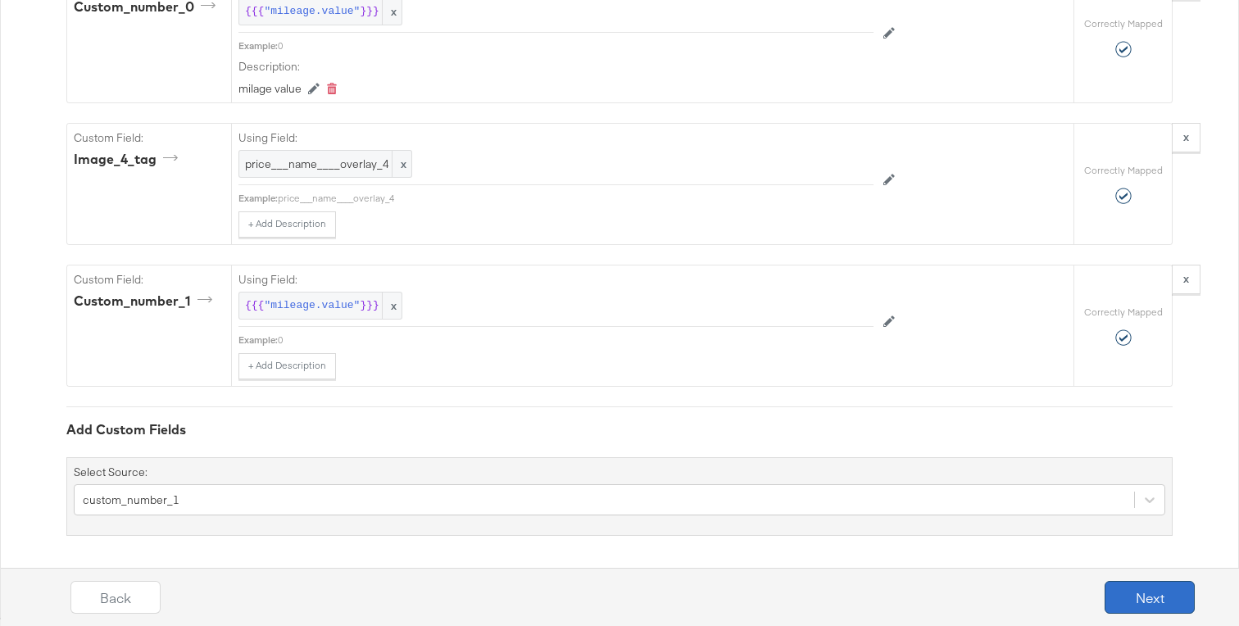
click at [1163, 602] on button "Next" at bounding box center [1149, 597] width 90 height 33
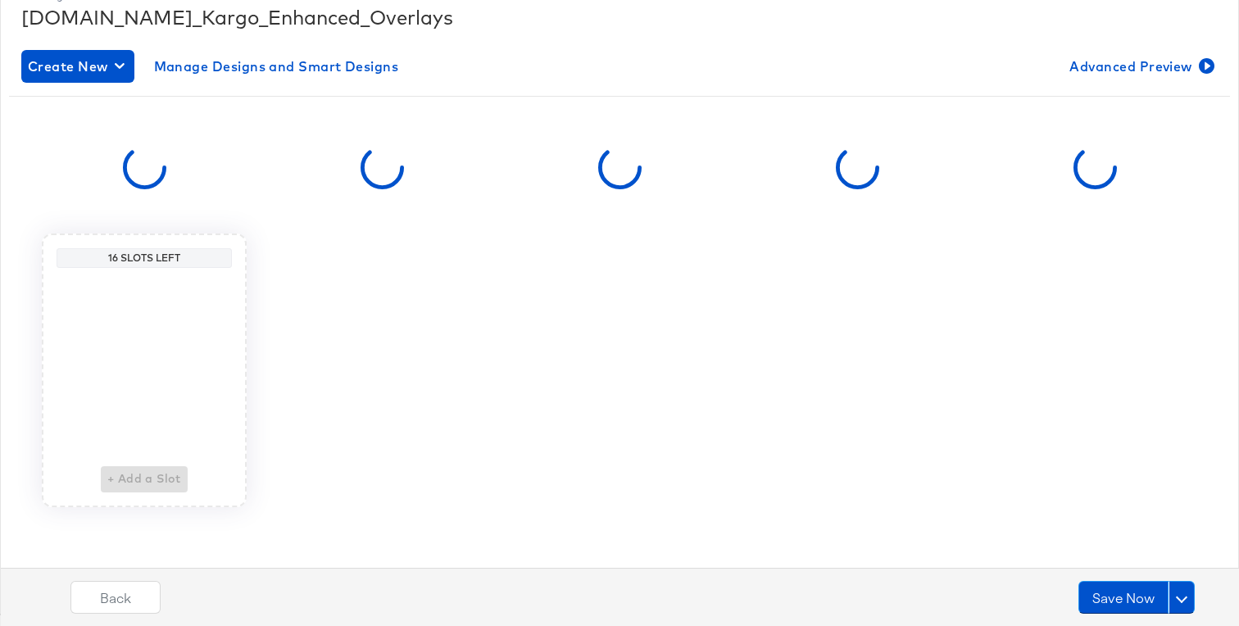
scroll to position [0, 0]
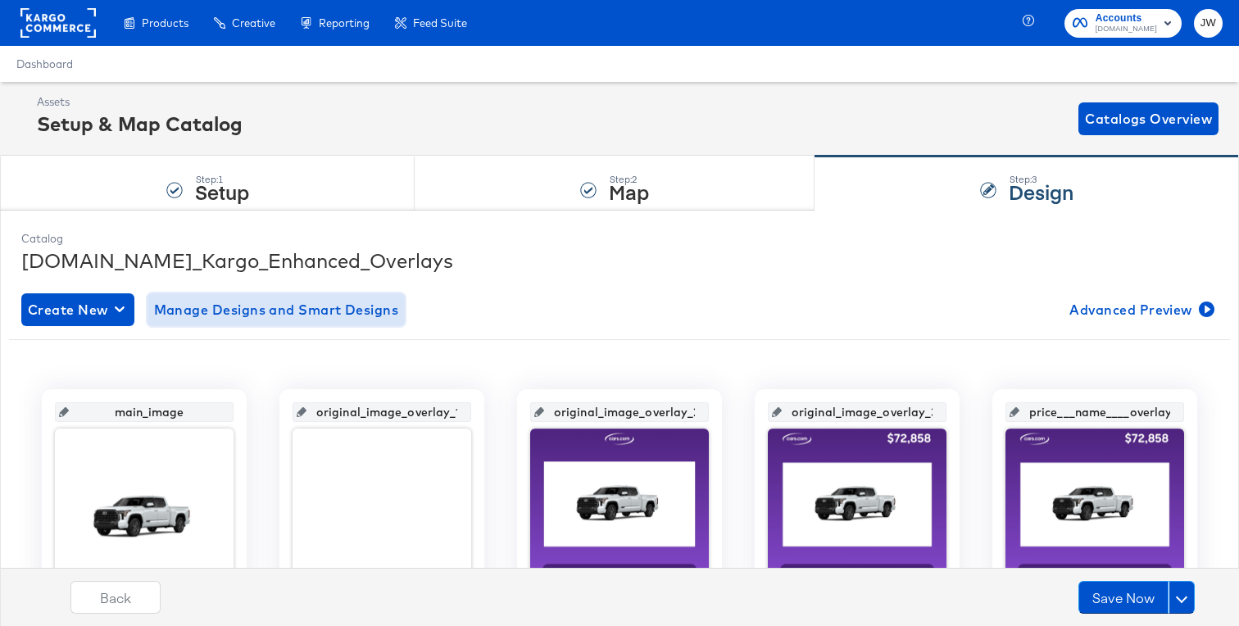
click at [223, 314] on span "Manage Designs and Smart Designs" at bounding box center [276, 309] width 245 height 23
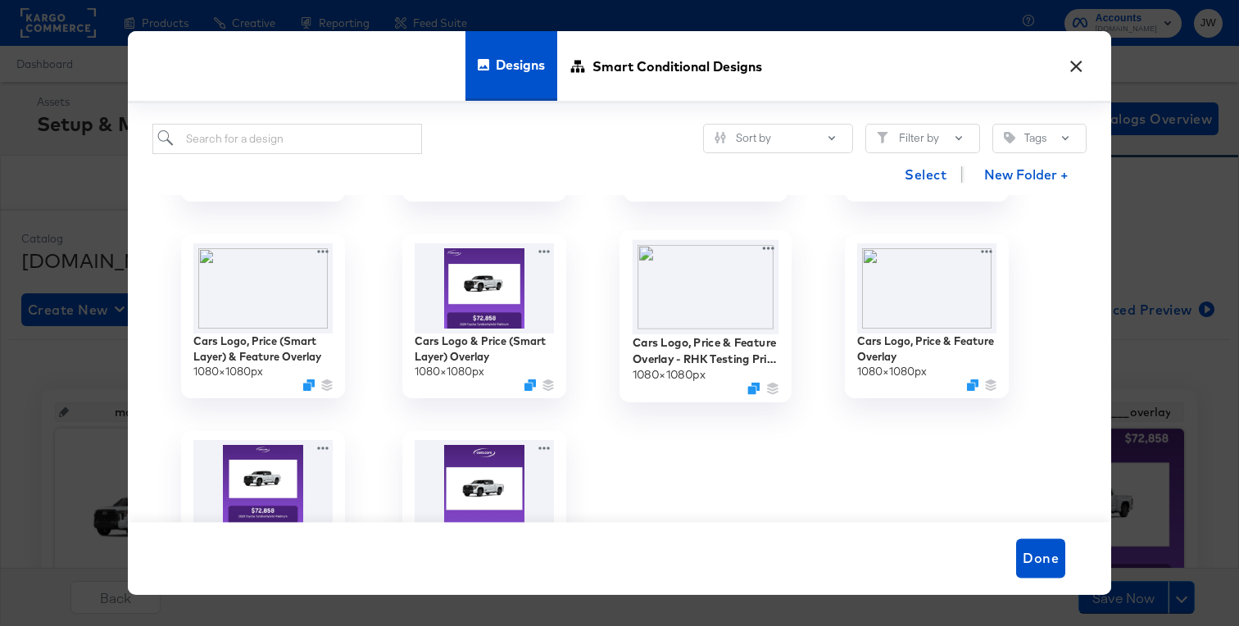
scroll to position [368, 0]
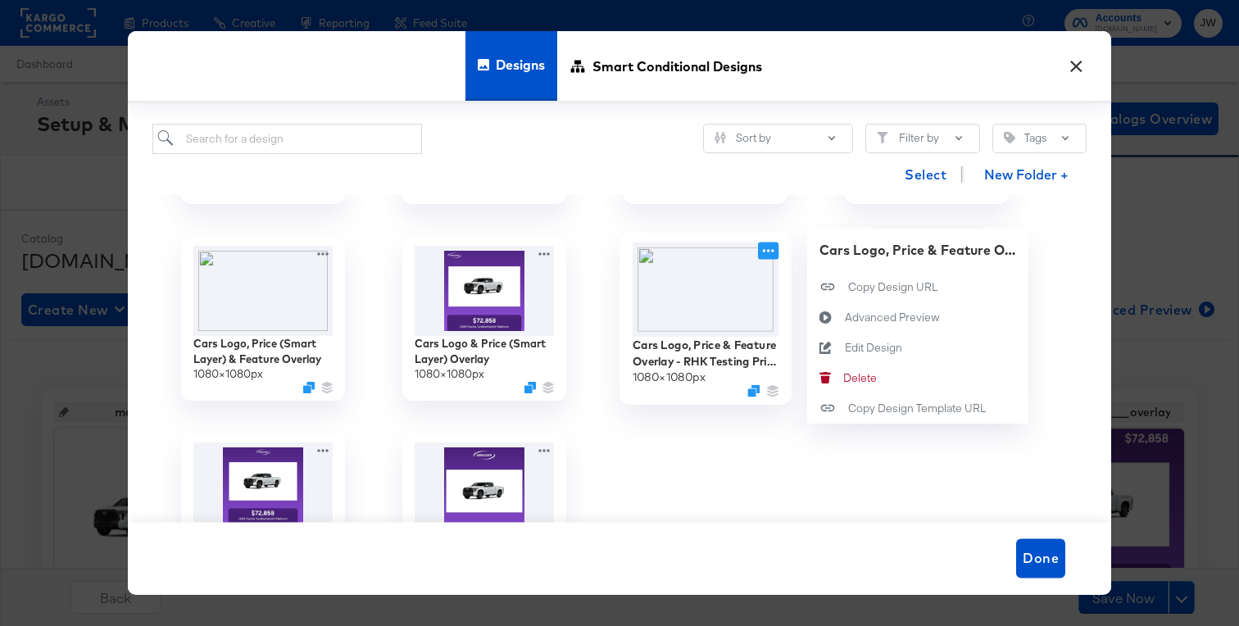
click at [768, 255] on icon at bounding box center [768, 251] width 20 height 17
click at [845, 348] on div "Edit Design Edit Design" at bounding box center [845, 348] width 0 height 0
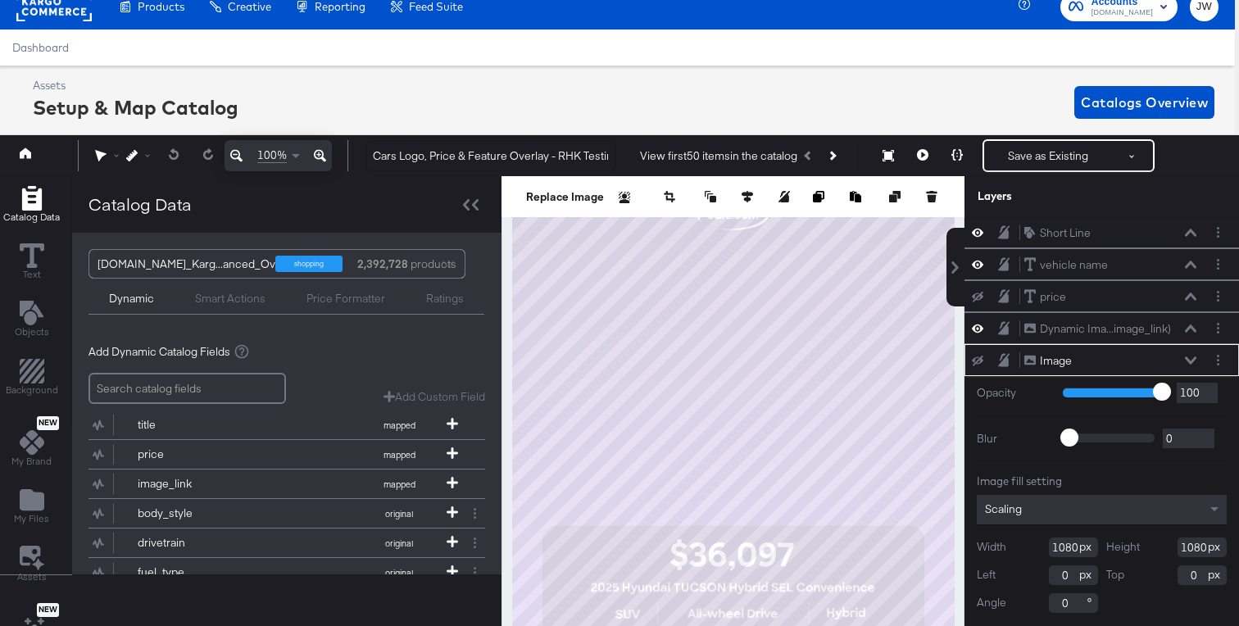
scroll to position [107, 0]
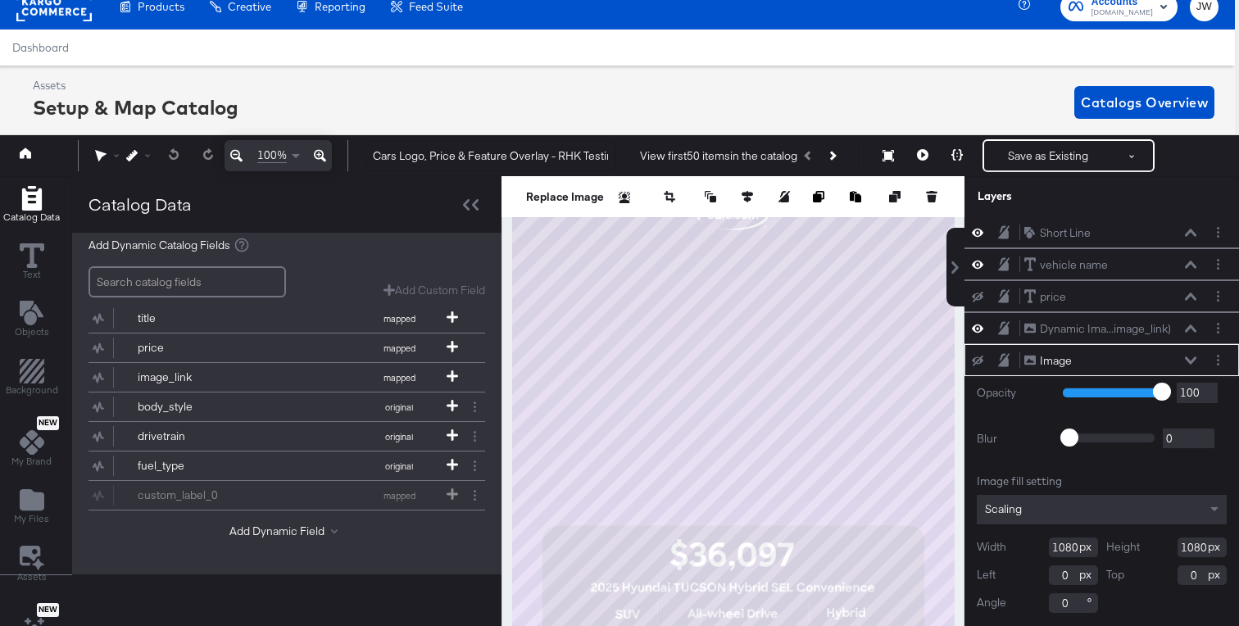
click at [301, 538] on div "Add Dynamic Field" at bounding box center [286, 535] width 397 height 22
click at [307, 528] on button "Add Dynamic Field" at bounding box center [286, 532] width 115 height 16
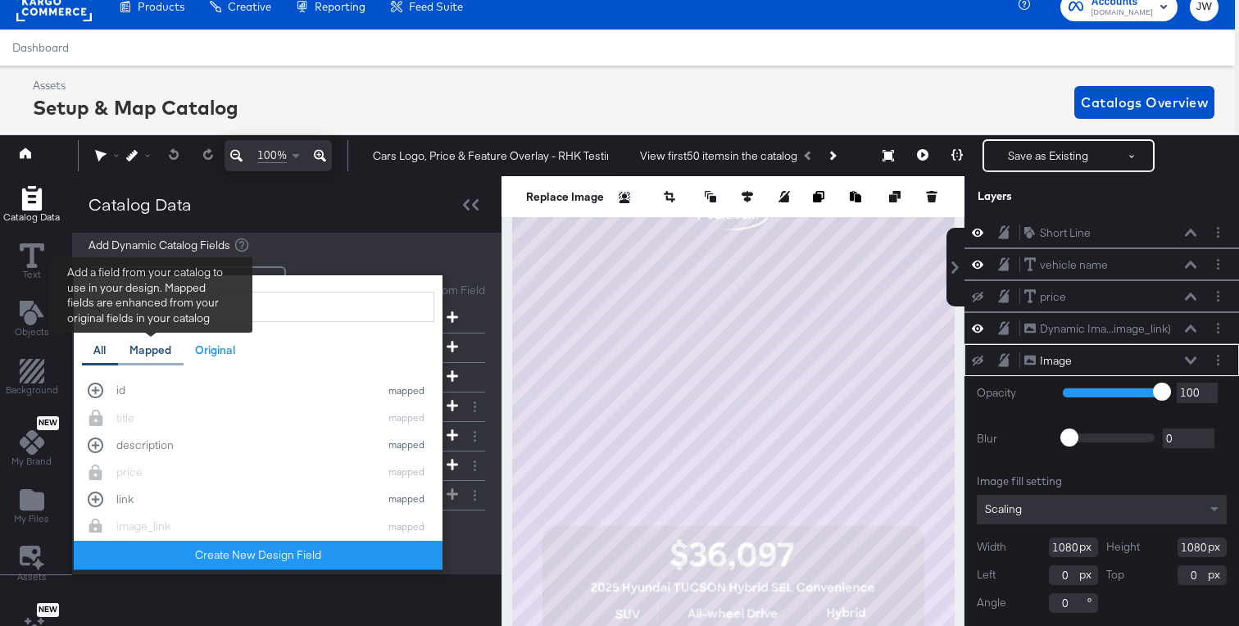
click at [170, 355] on div "Mapped" at bounding box center [150, 350] width 42 height 16
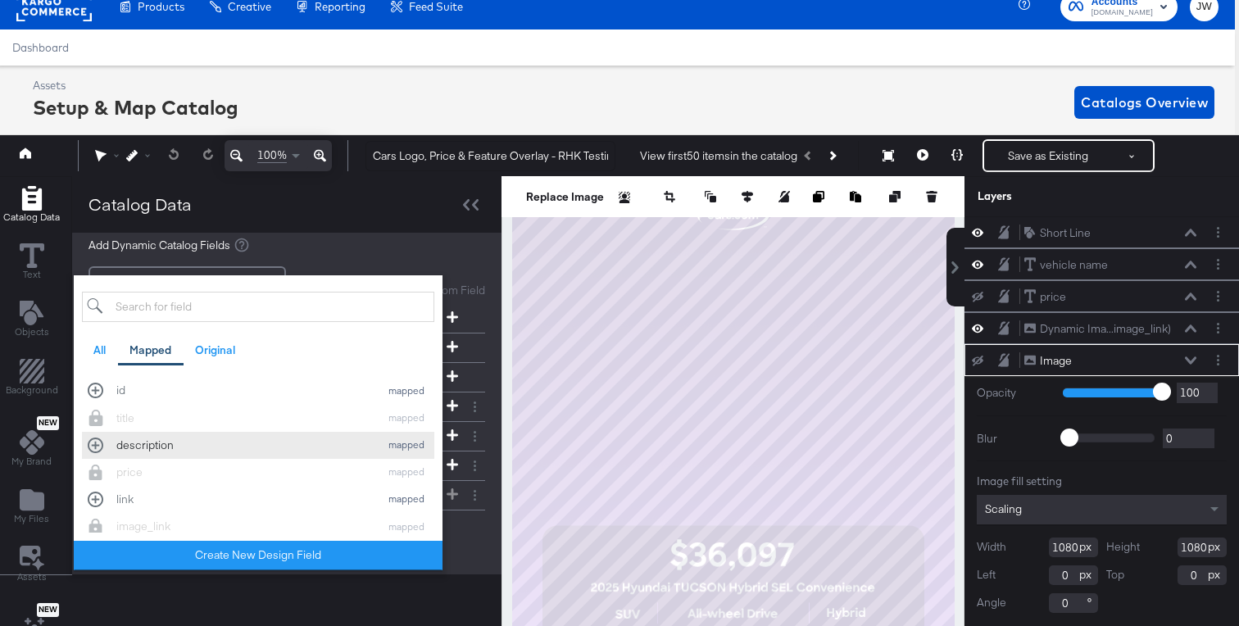
scroll to position [481, 0]
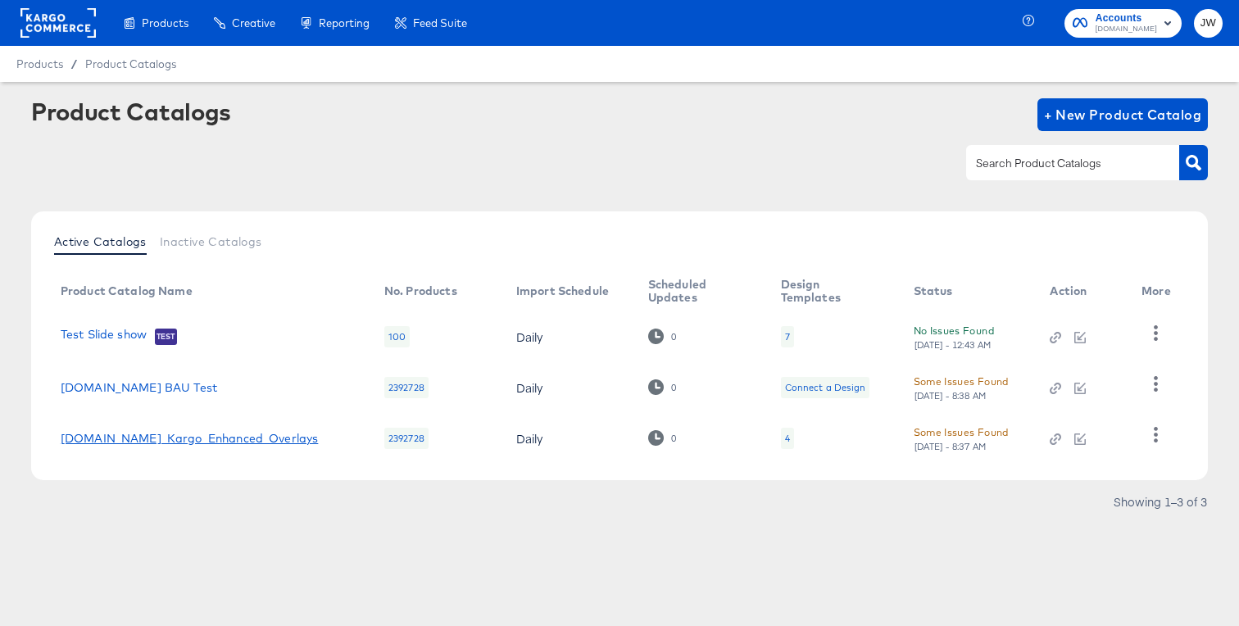
click at [267, 432] on link "Cars.com_Kargo_Enhanced_Overlays" at bounding box center [190, 438] width 258 height 13
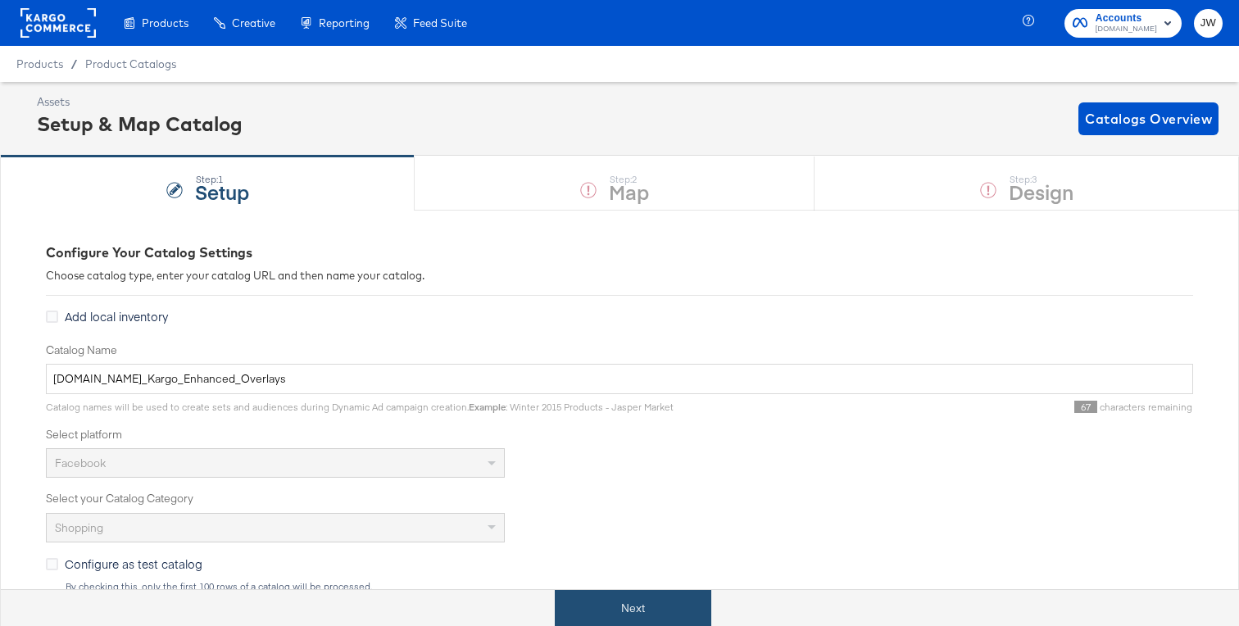
click at [594, 593] on button "Next" at bounding box center [633, 608] width 156 height 37
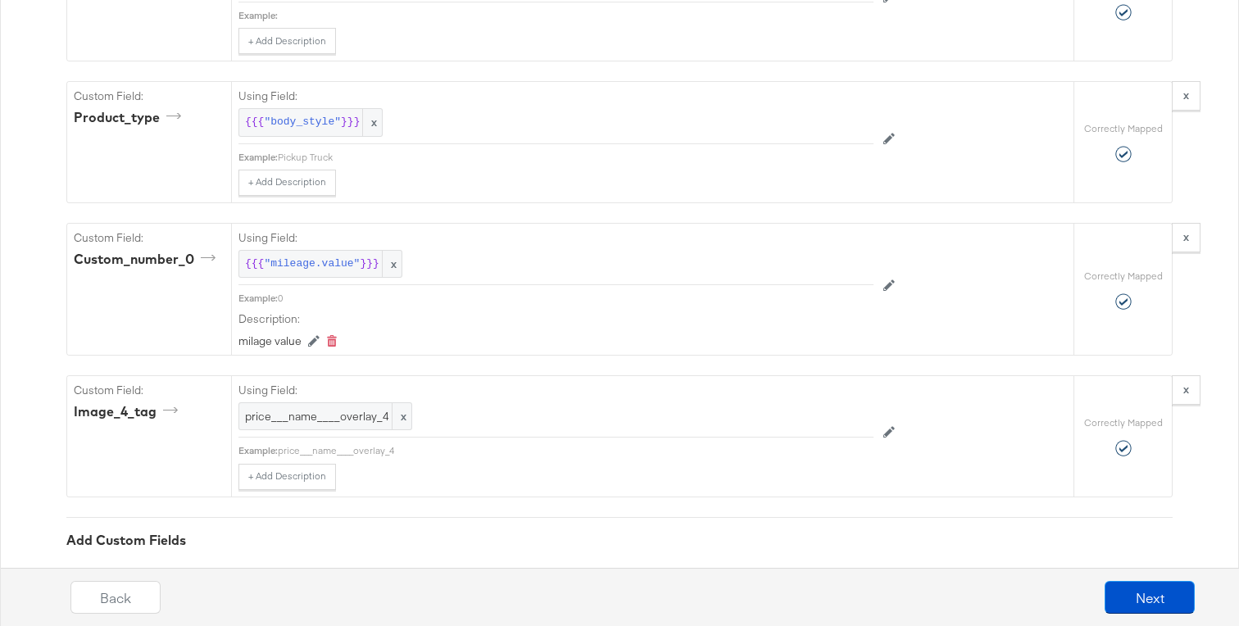
scroll to position [3104, 0]
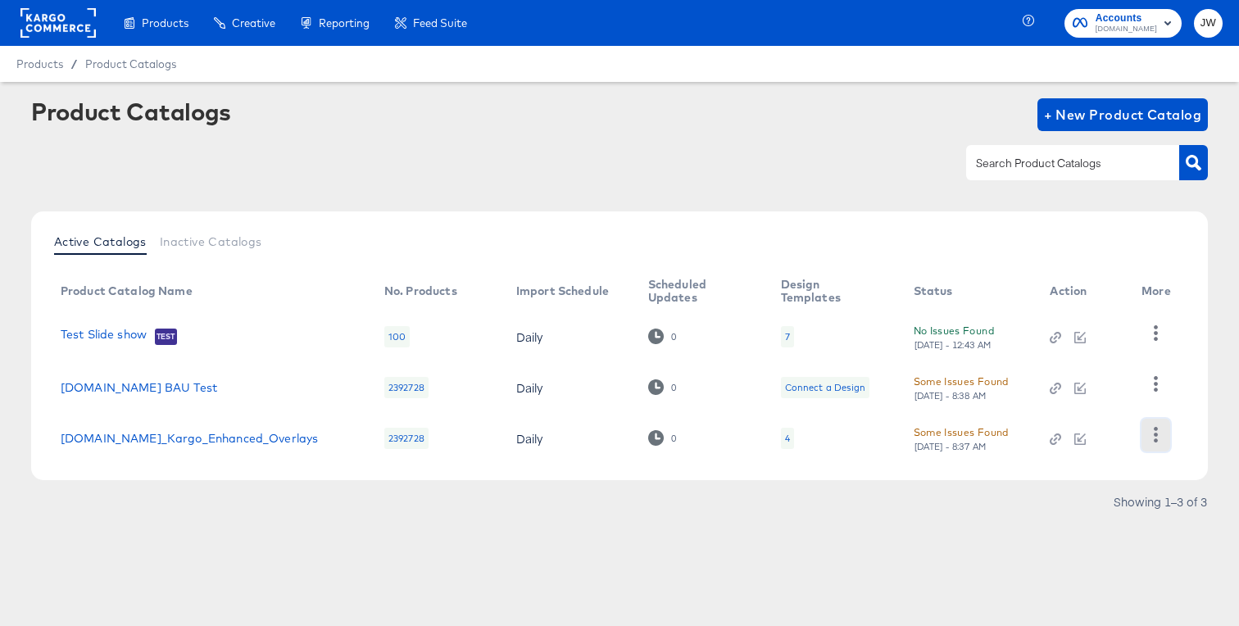
click at [1153, 433] on icon "button" at bounding box center [1156, 435] width 16 height 16
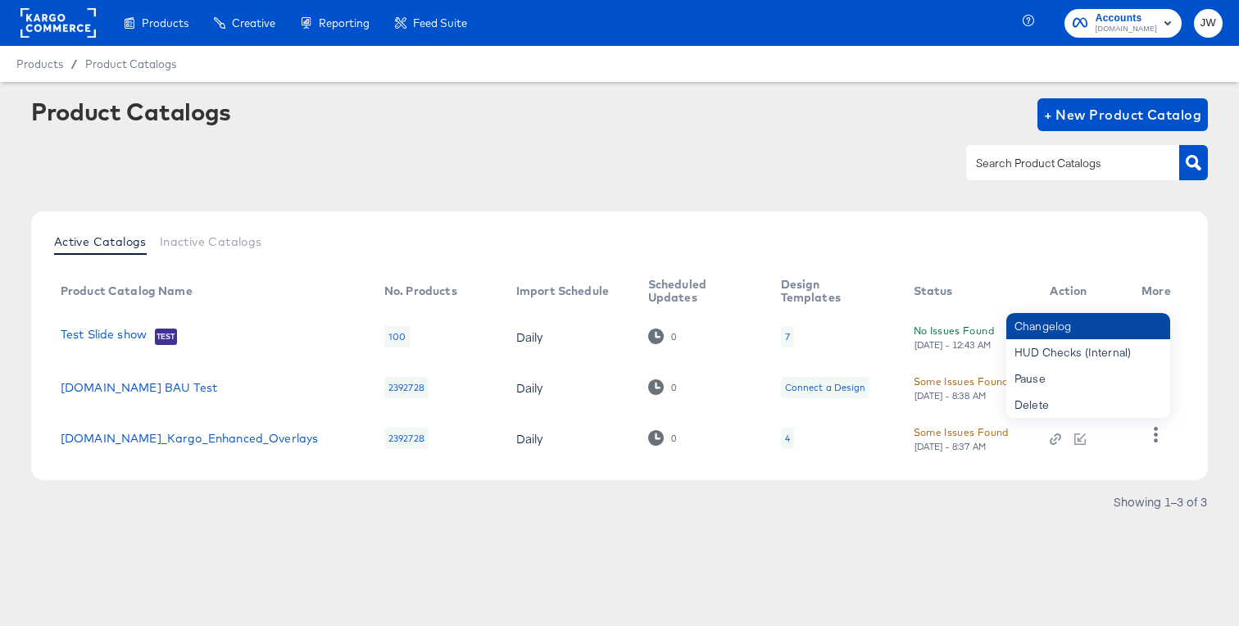
click at [1082, 330] on div "Changelog" at bounding box center [1088, 326] width 164 height 26
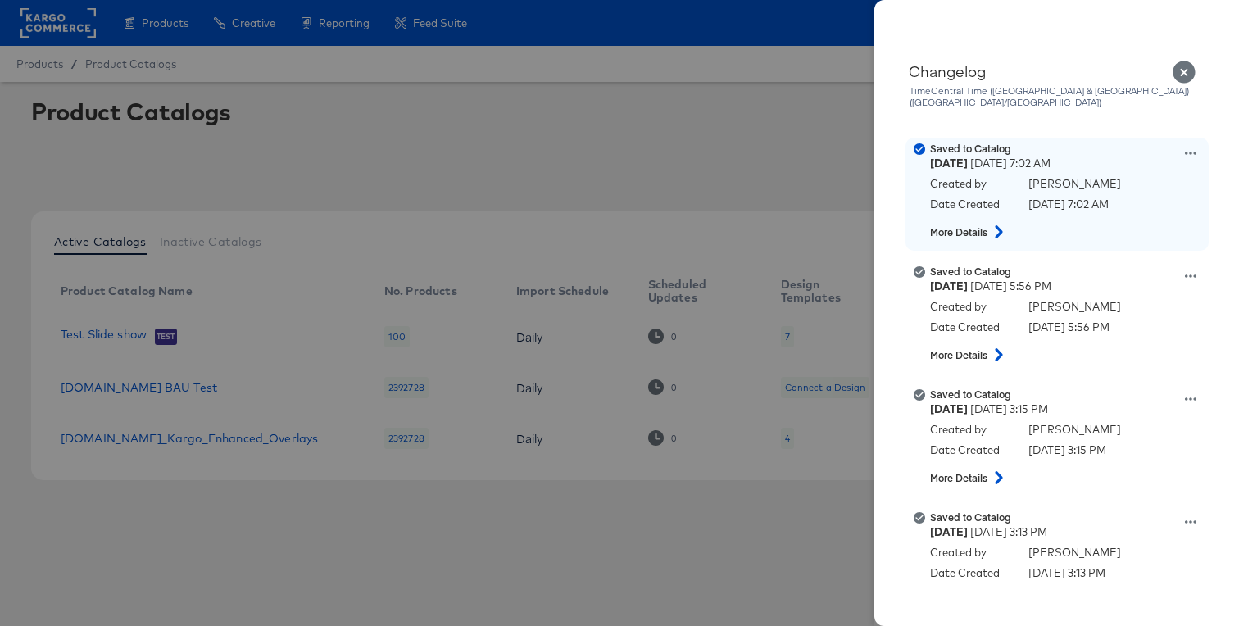
click at [998, 225] on icon at bounding box center [999, 231] width 20 height 13
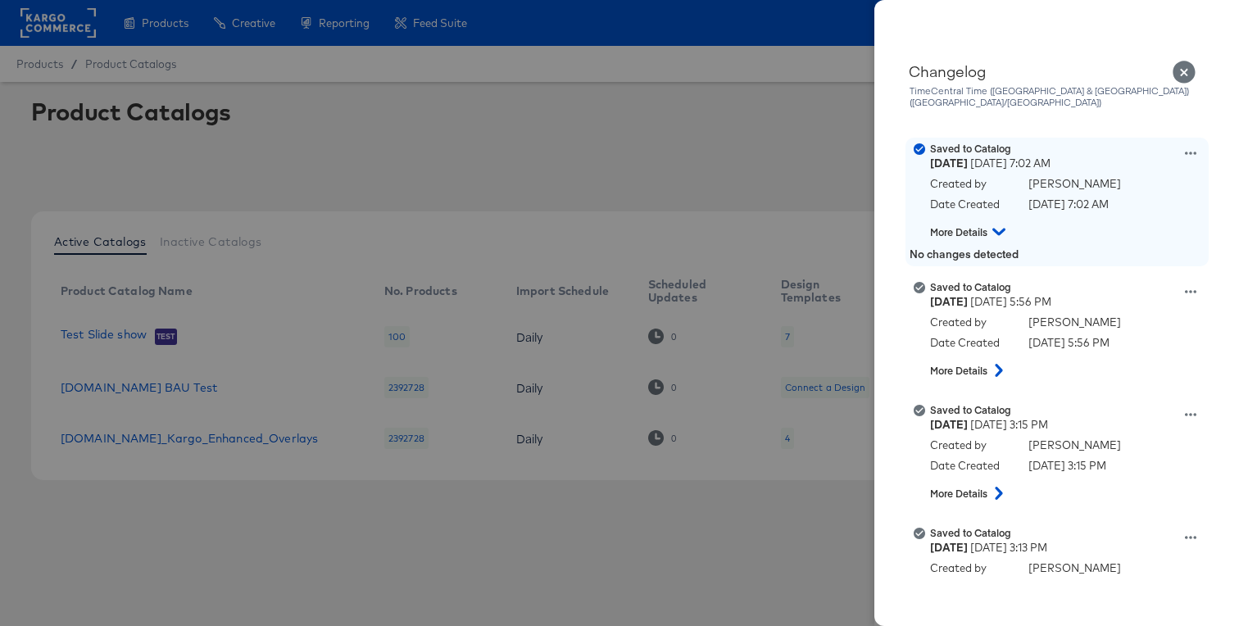
click at [1000, 222] on icon at bounding box center [998, 232] width 13 height 20
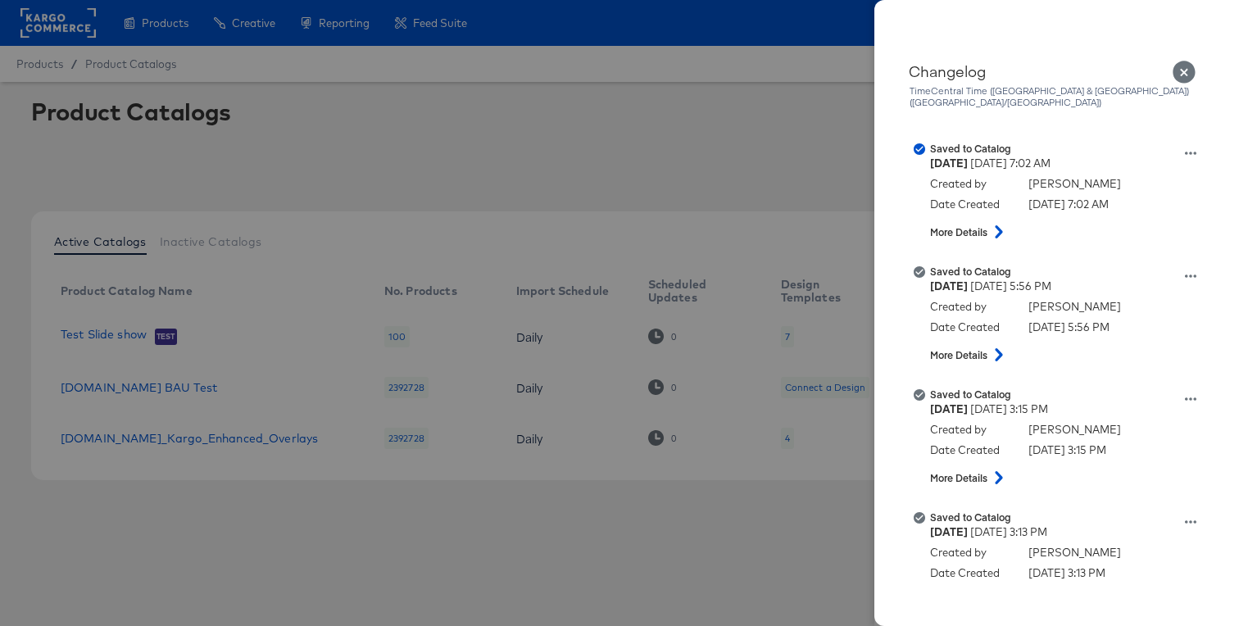
click at [726, 530] on div at bounding box center [619, 313] width 1239 height 626
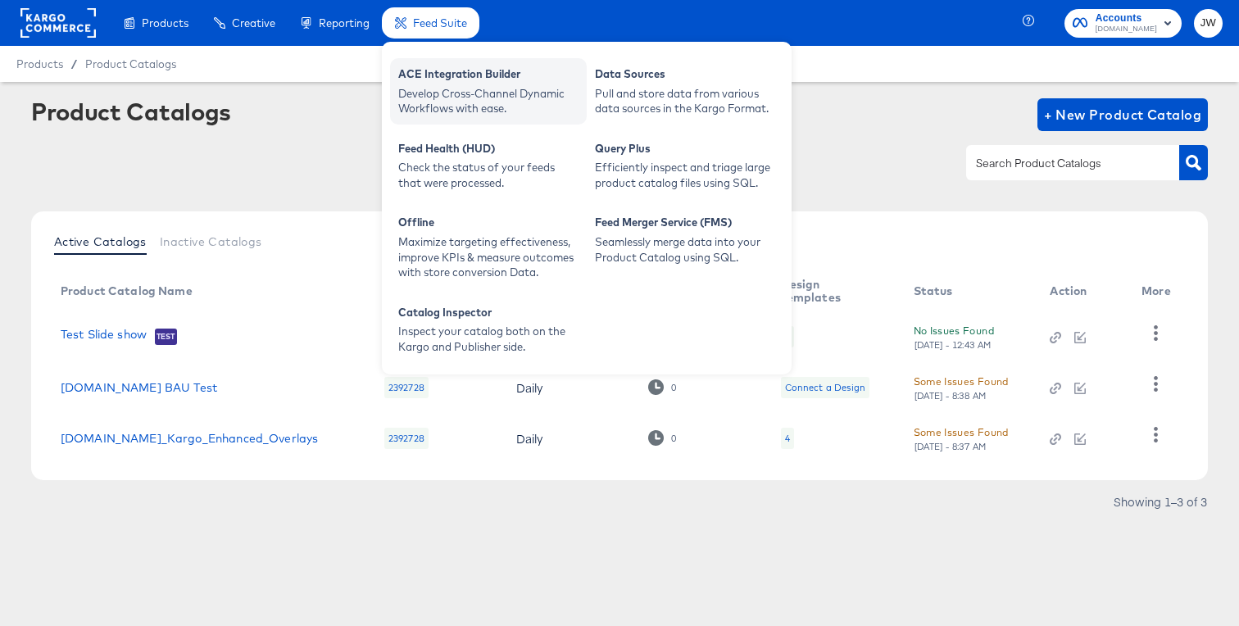
click at [460, 91] on div "Develop Cross-Channel Dynamic Workflows with ease." at bounding box center [488, 101] width 180 height 30
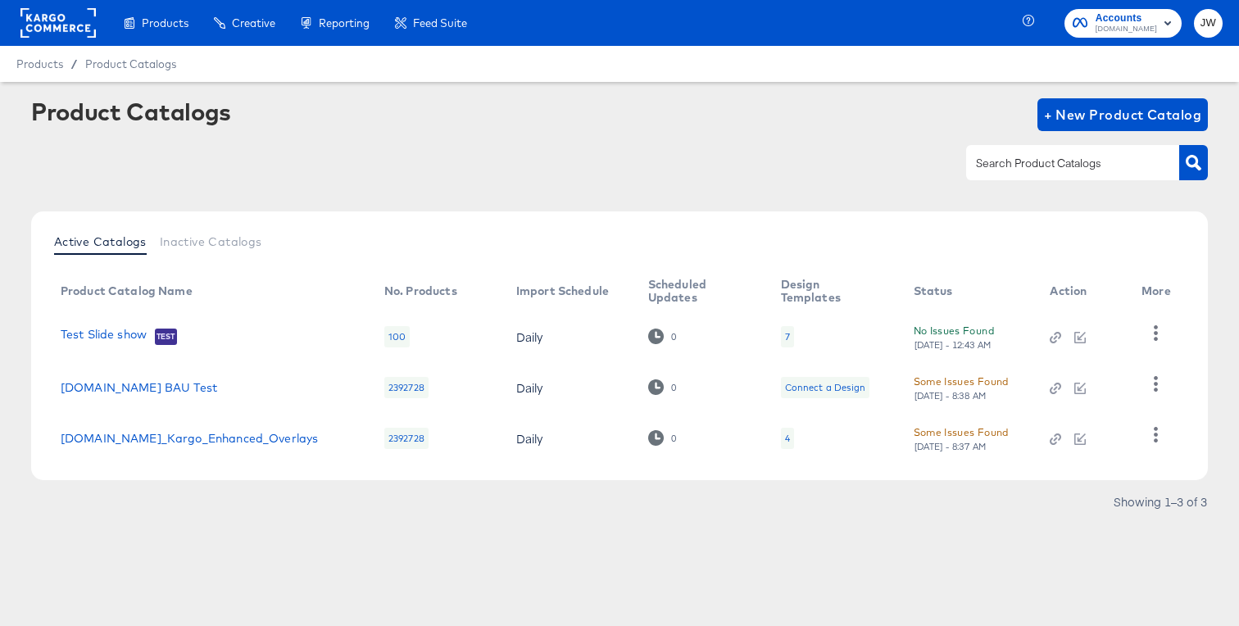
click at [59, 44] on div at bounding box center [57, 23] width 75 height 46
click at [60, 34] on rect at bounding box center [57, 22] width 75 height 29
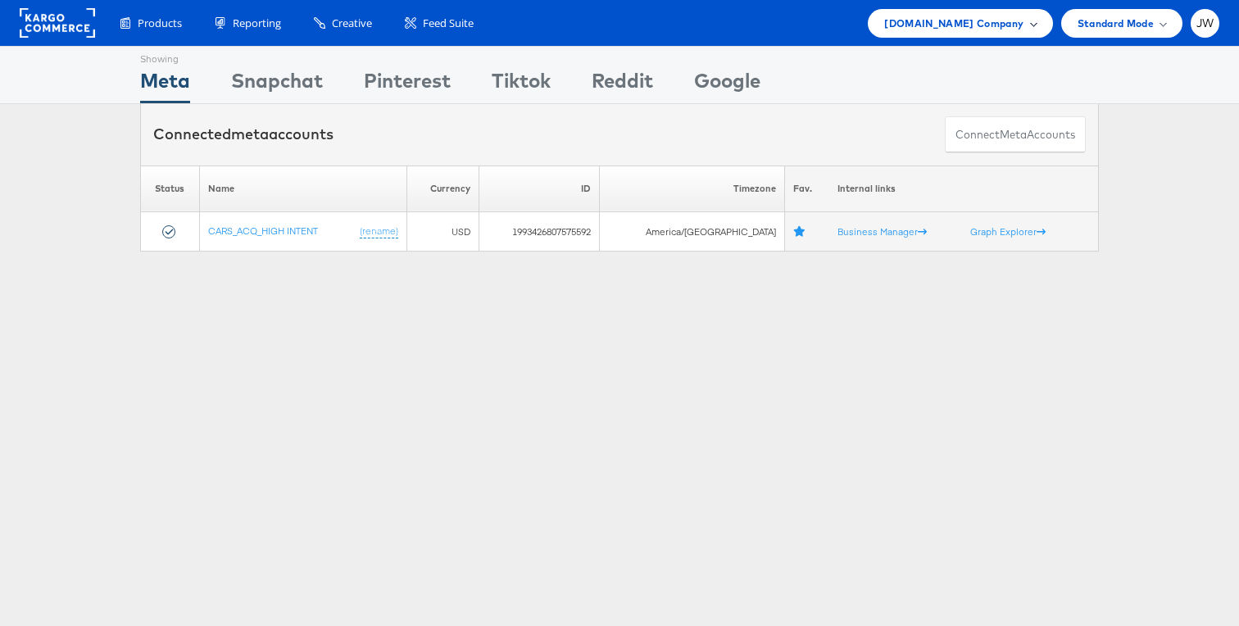
click at [970, 25] on span "[DOMAIN_NAME] Company" at bounding box center [953, 23] width 139 height 17
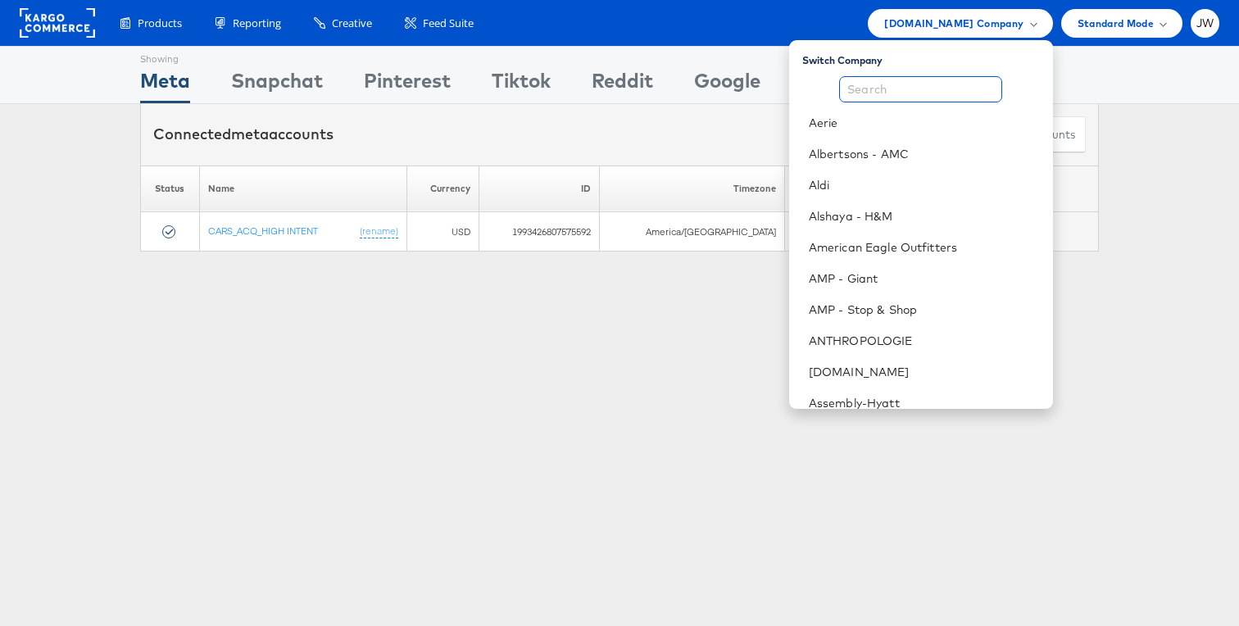
click at [952, 82] on input "text" at bounding box center [920, 89] width 163 height 26
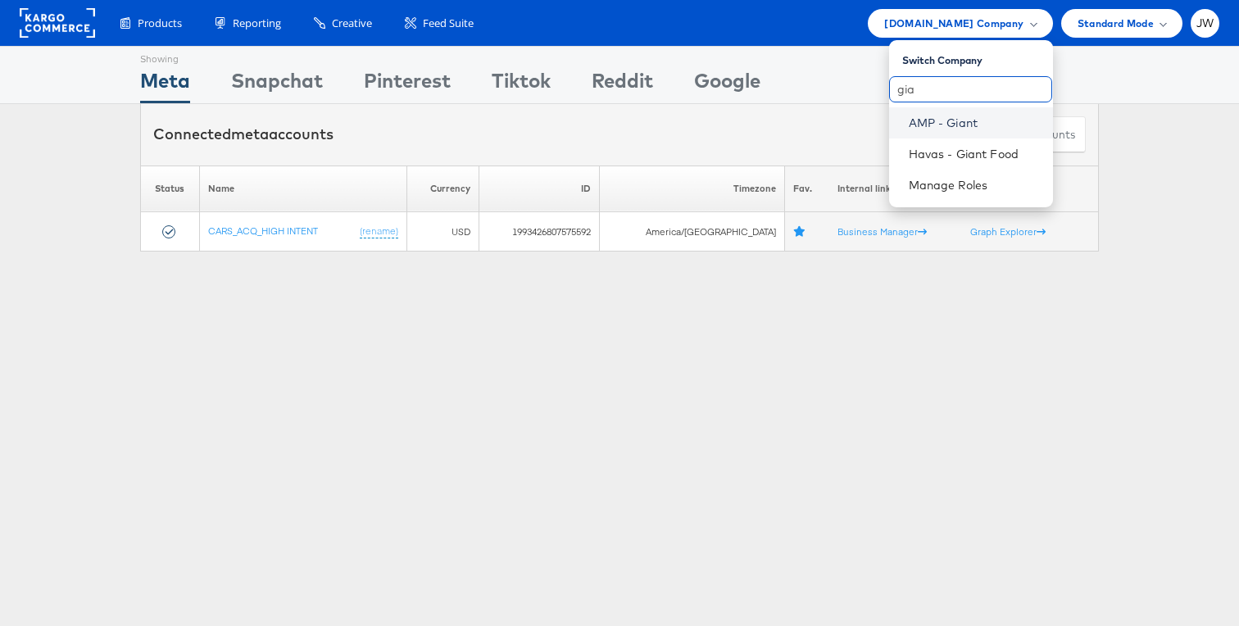
type input "gia"
click at [961, 120] on link "AMP - Giant" at bounding box center [974, 123] width 131 height 16
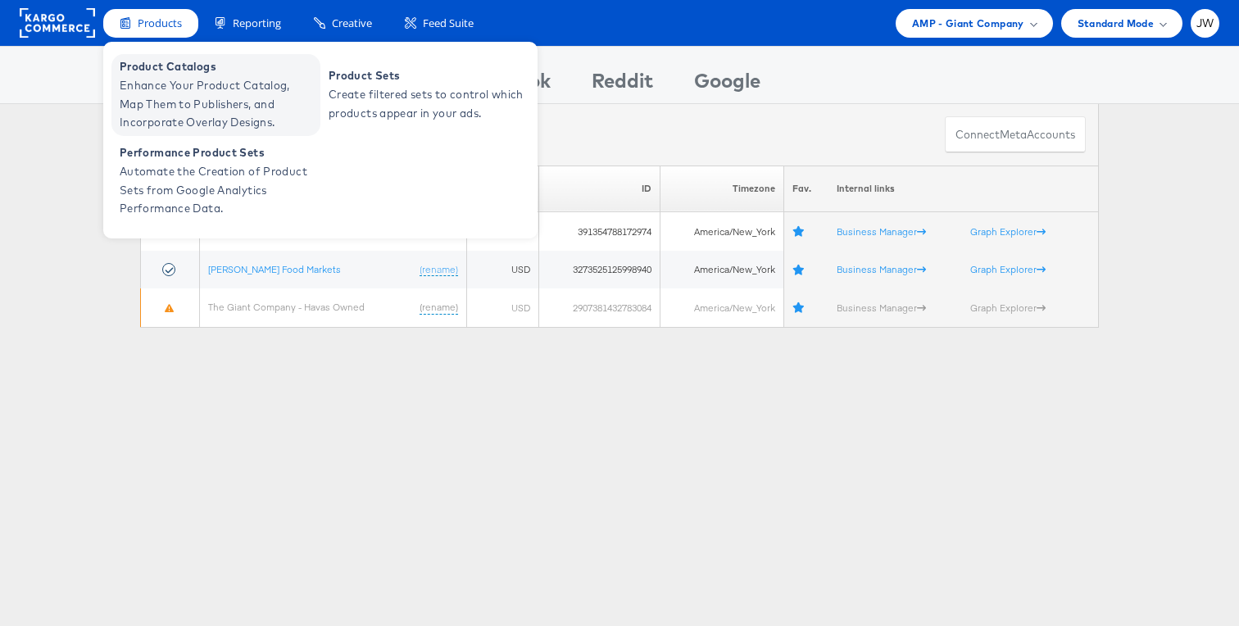
click at [184, 84] on span "Enhance Your Product Catalog, Map Them to Publishers, and Incorporate Overlay D…" at bounding box center [218, 104] width 197 height 56
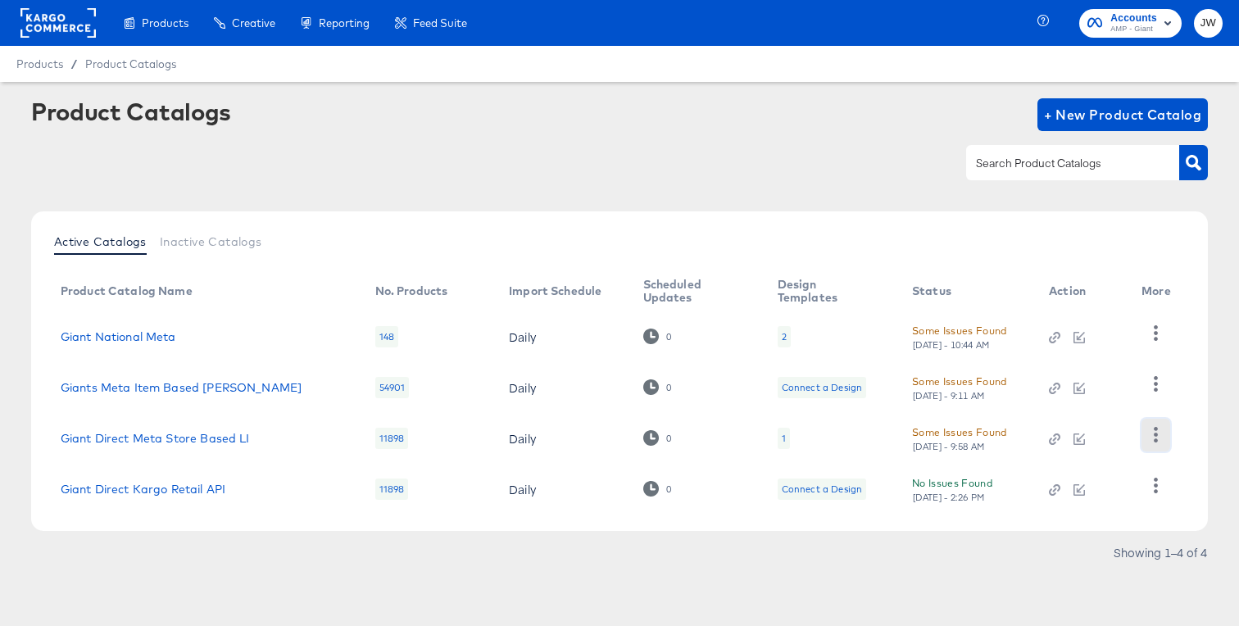
click at [1158, 435] on icon "button" at bounding box center [1156, 435] width 16 height 16
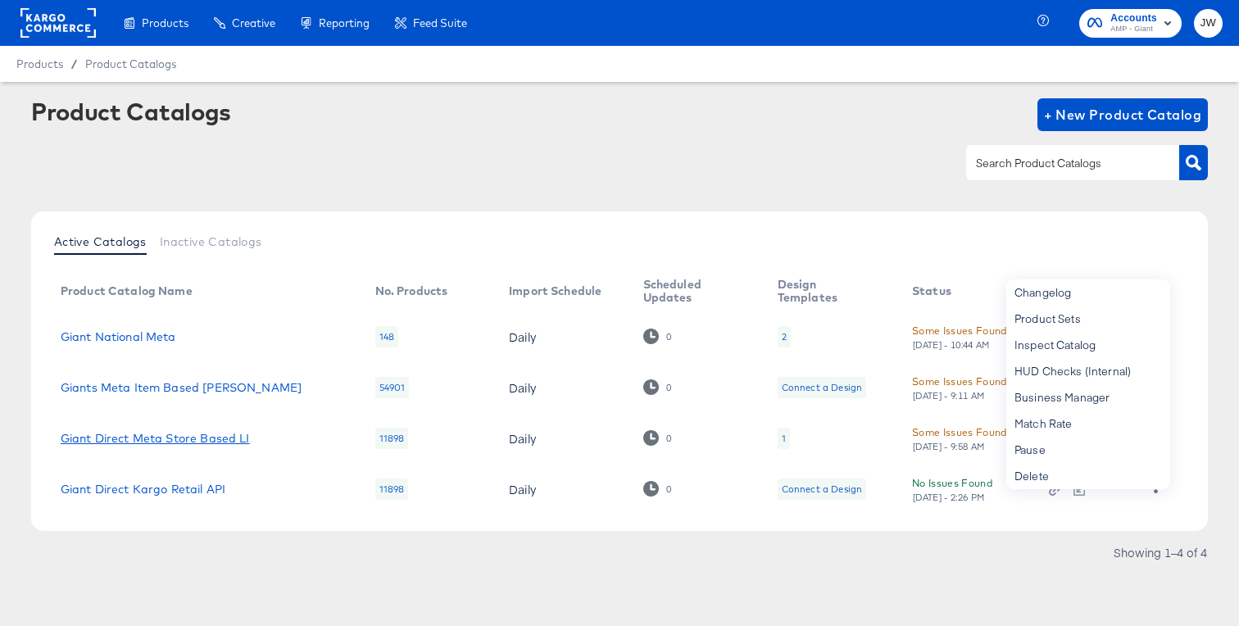
click at [244, 437] on link "Giant Direct Meta Store Based LI" at bounding box center [155, 438] width 189 height 13
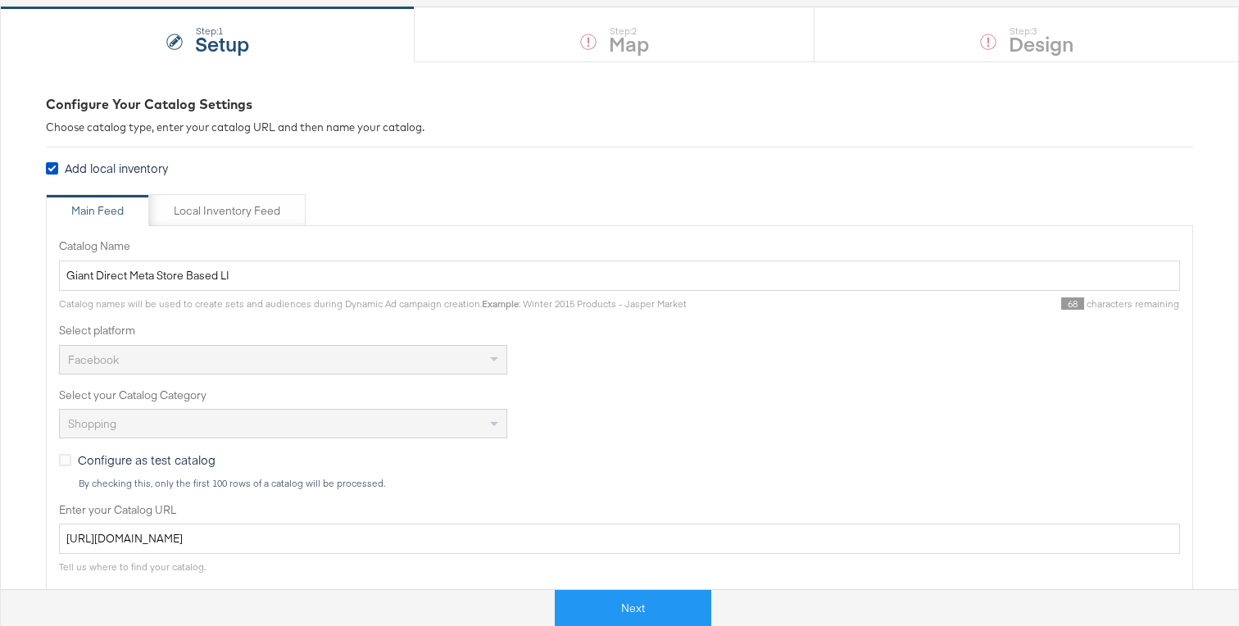
scroll to position [220, 0]
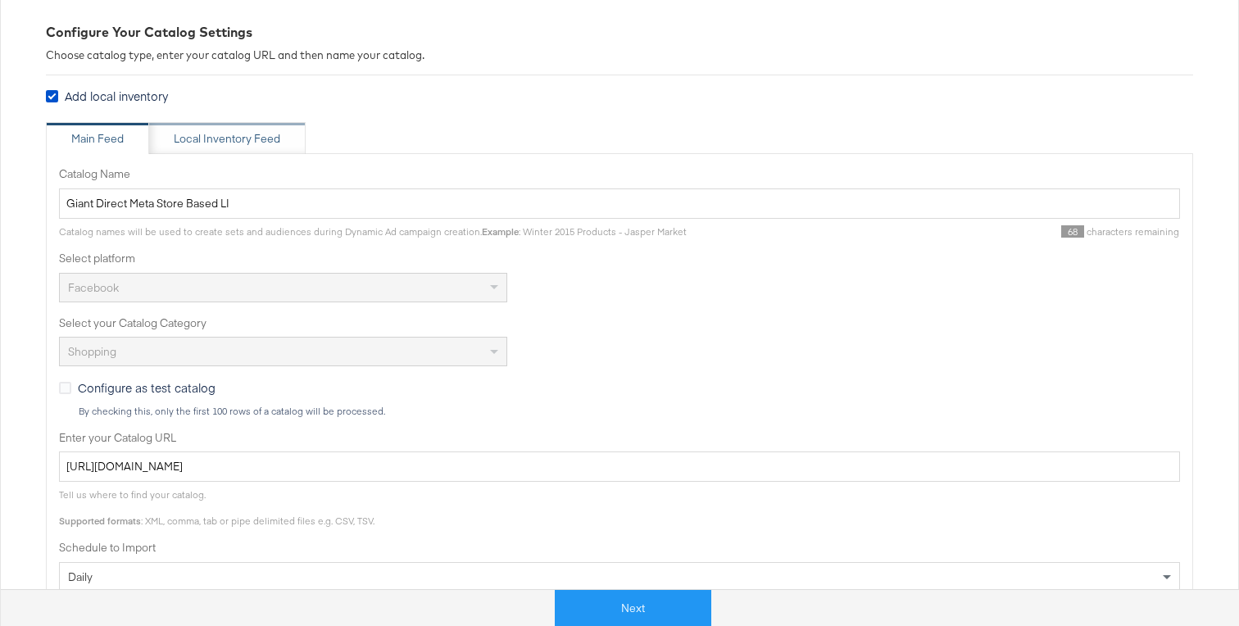
click at [192, 128] on div "Local Inventory Feed" at bounding box center [227, 138] width 156 height 33
type input "Local Inventory Feed for Giant Direct Meta"
type input "[URL][DOMAIN_NAME]"
click at [125, 145] on div "Main Feed" at bounding box center [97, 138] width 103 height 33
type input "Giant Direct Meta Store Based LI"
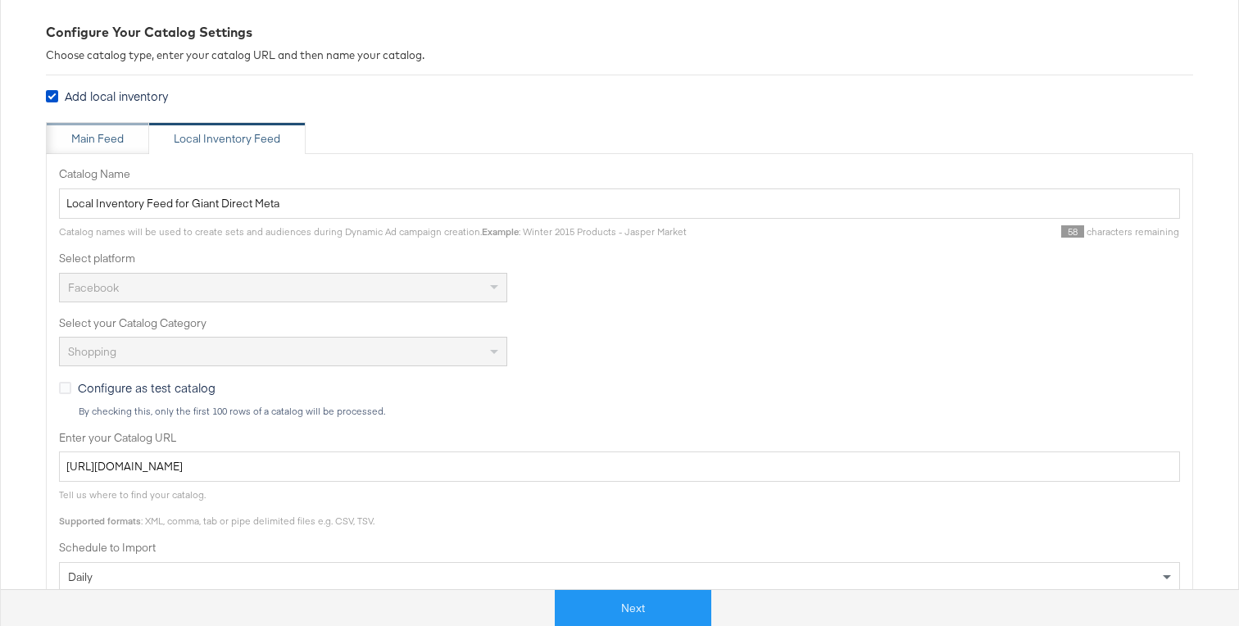
type input "[URL][DOMAIN_NAME]"
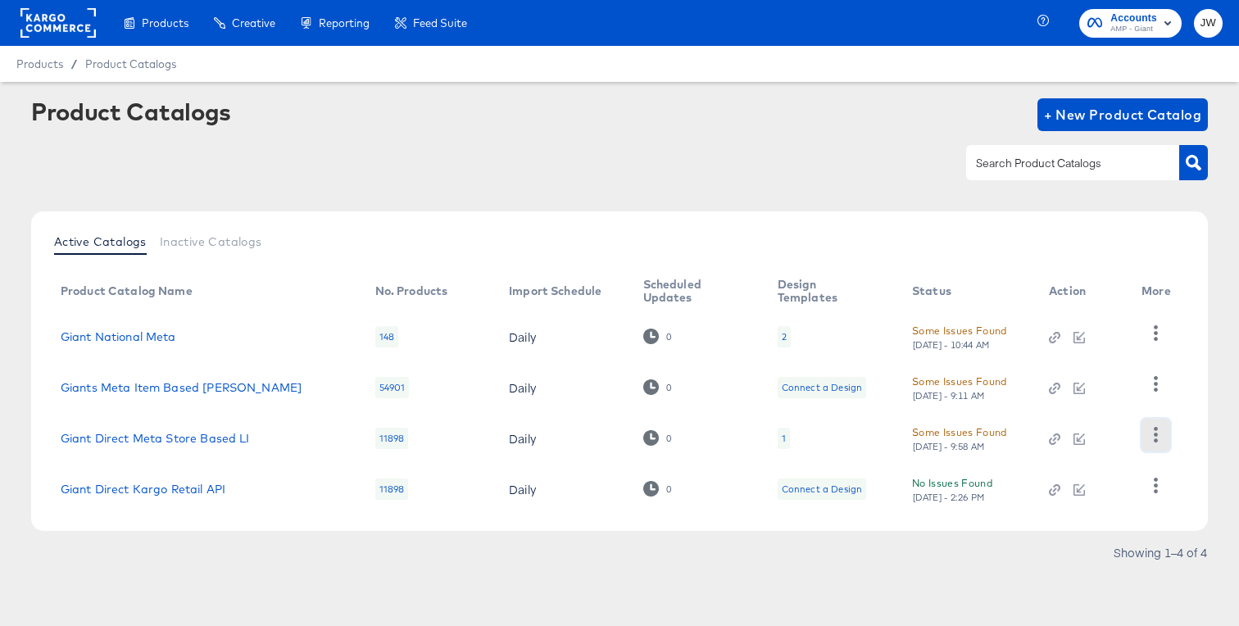
click at [1145, 435] on button "button" at bounding box center [1155, 435] width 29 height 33
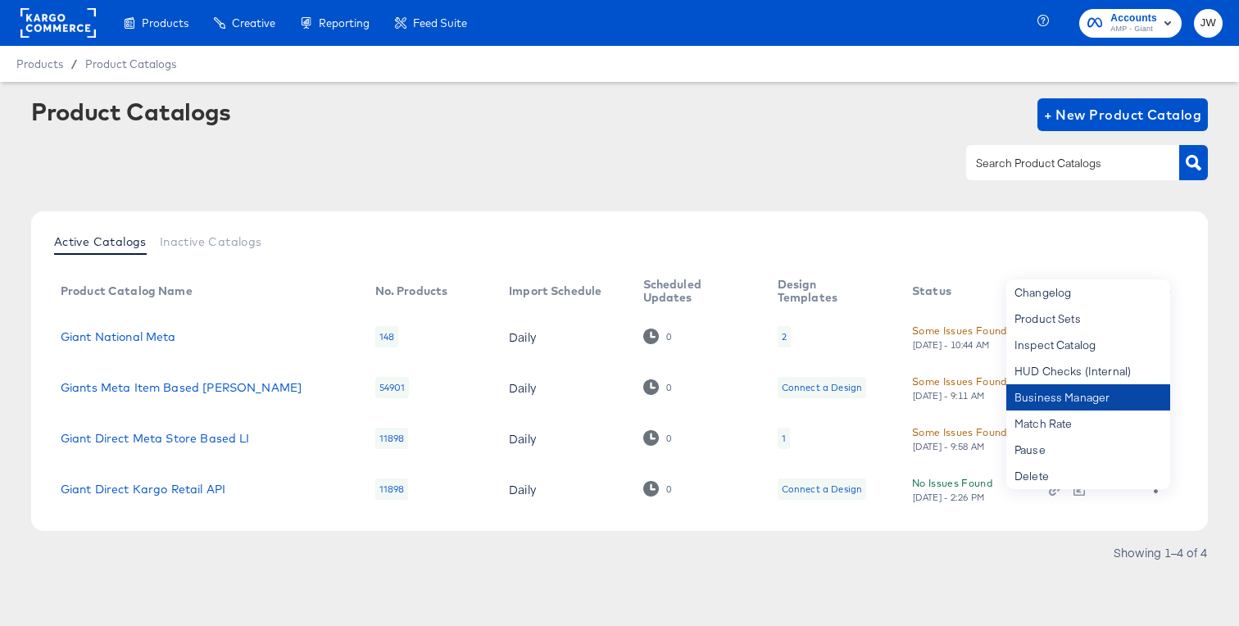
click at [1095, 398] on div "Business Manager" at bounding box center [1088, 397] width 164 height 26
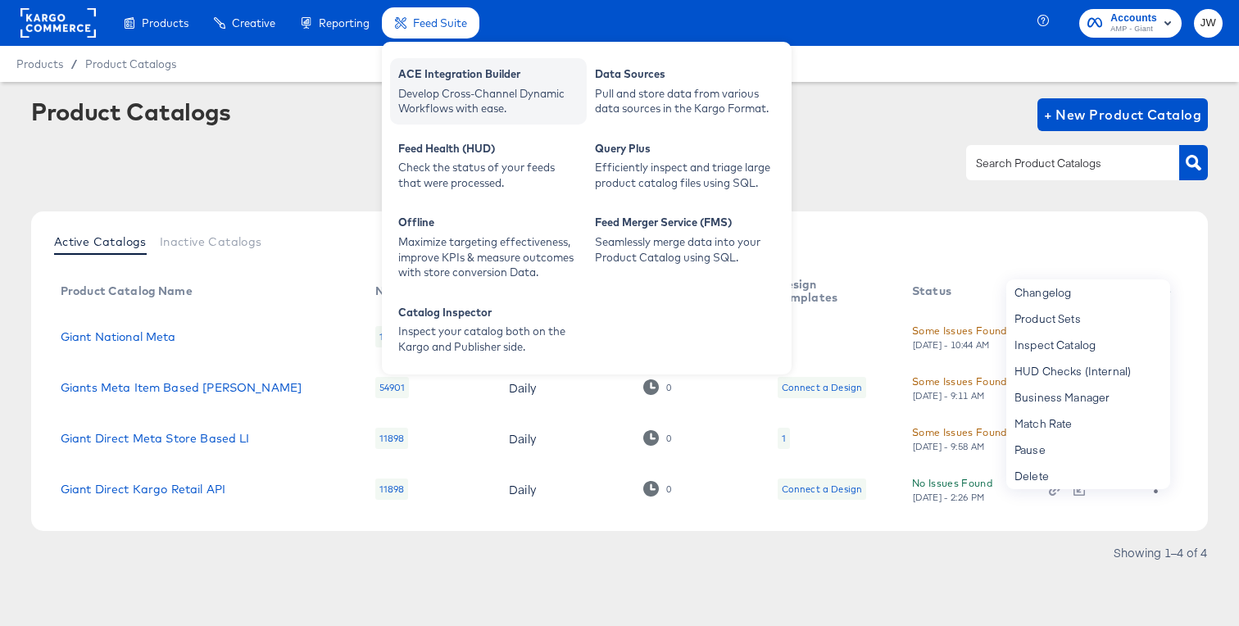
click at [445, 65] on div "ACE Integration Builder Develop Cross-Channel Dynamic Workflows with ease." at bounding box center [488, 91] width 197 height 66
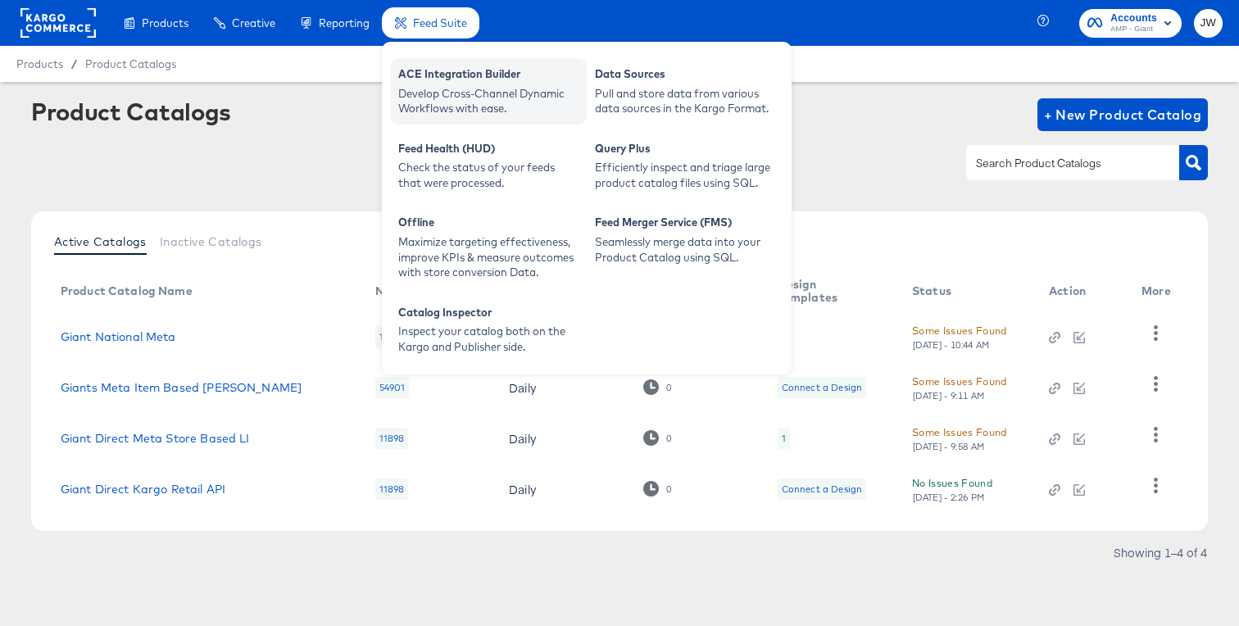
click at [502, 86] on div "Develop Cross-Channel Dynamic Workflows with ease." at bounding box center [488, 101] width 180 height 30
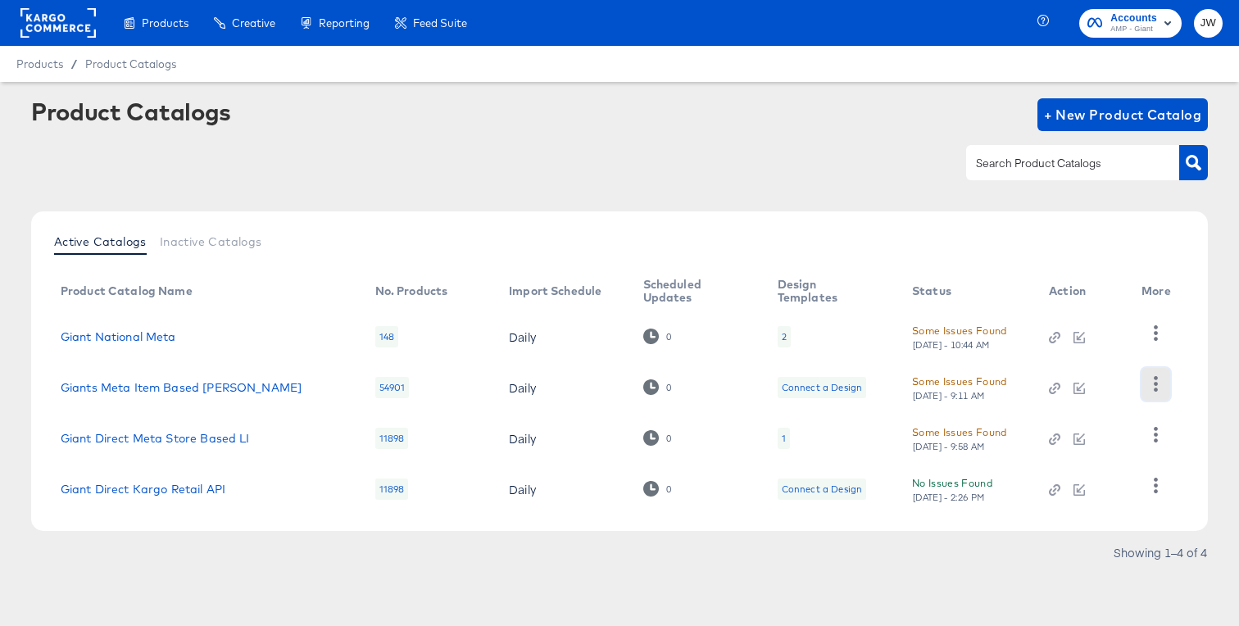
click at [1155, 379] on icon "button" at bounding box center [1156, 384] width 16 height 16
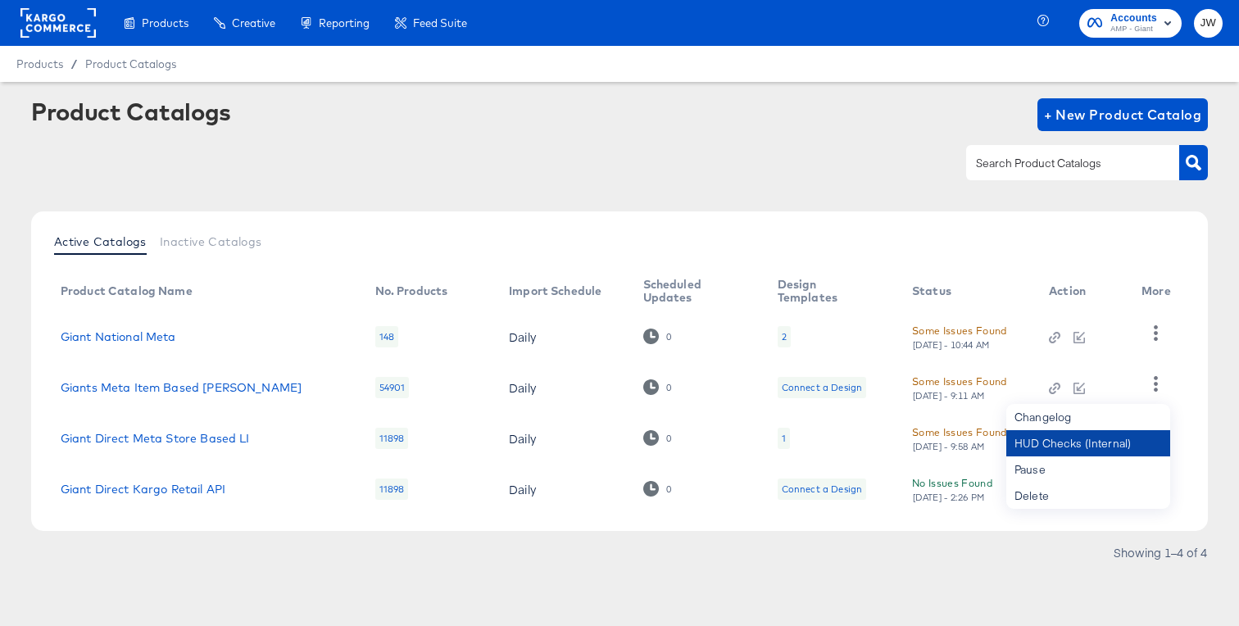
click at [1034, 443] on div "HUD Checks (Internal)" at bounding box center [1088, 443] width 164 height 26
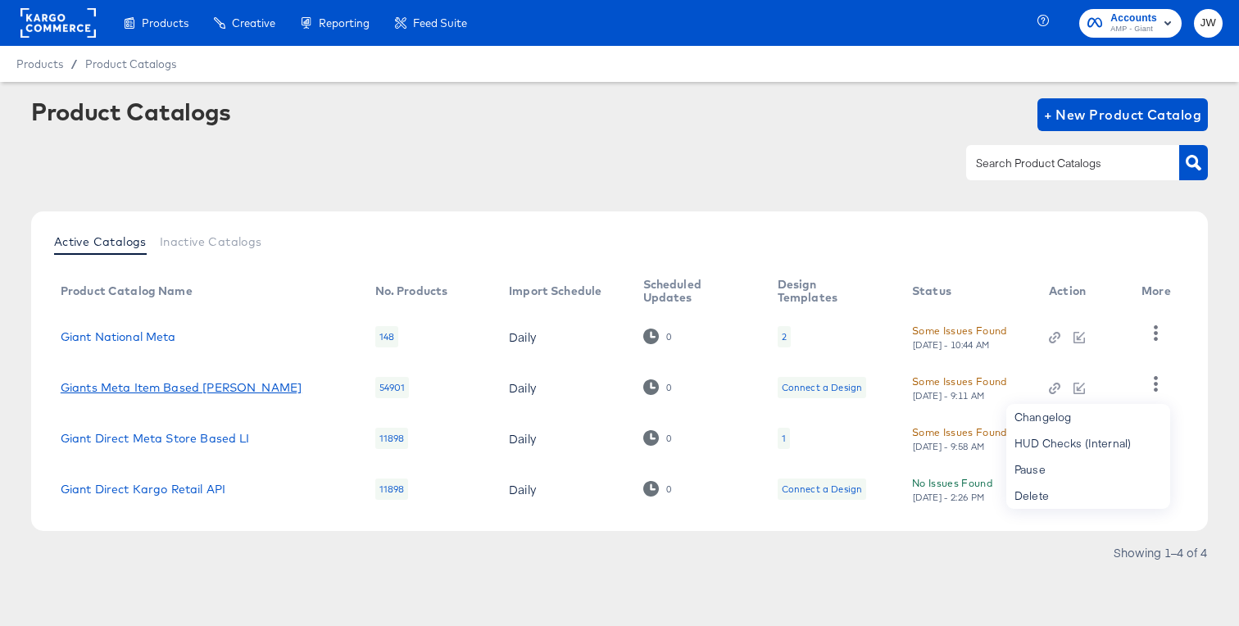
click at [201, 386] on link "Giants Meta Item Based [PERSON_NAME]" at bounding box center [181, 387] width 241 height 13
click at [188, 432] on link "Giant Direct Meta Store Based LI" at bounding box center [155, 438] width 189 height 13
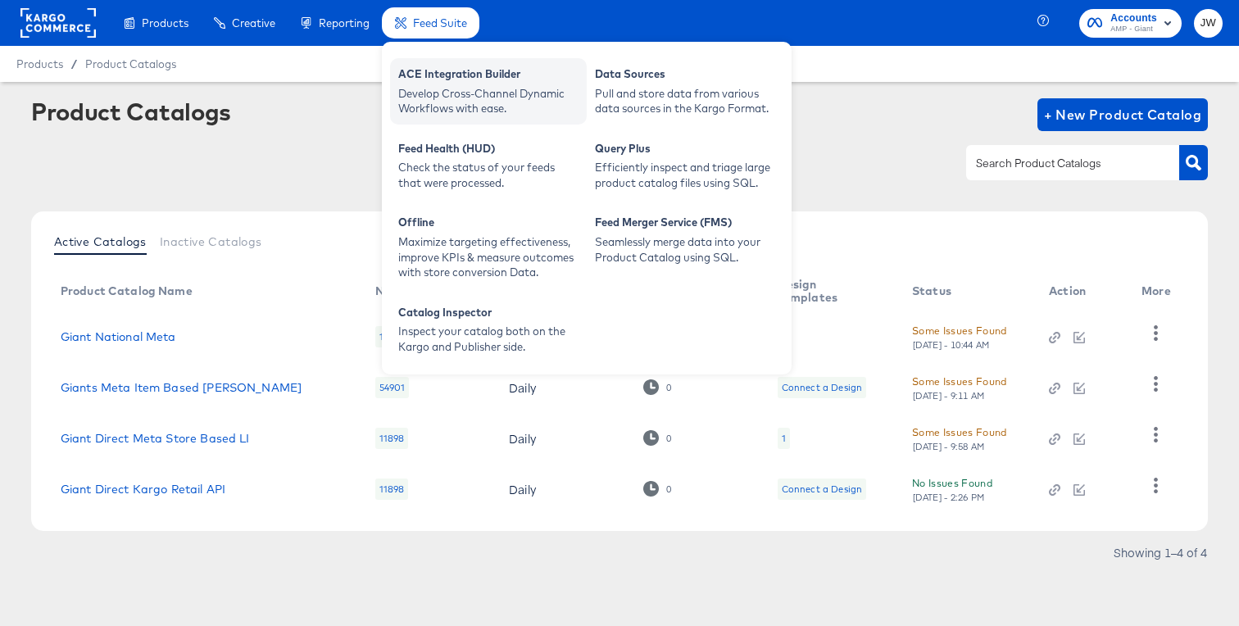
click at [433, 78] on div "ACE Integration Builder" at bounding box center [488, 76] width 180 height 20
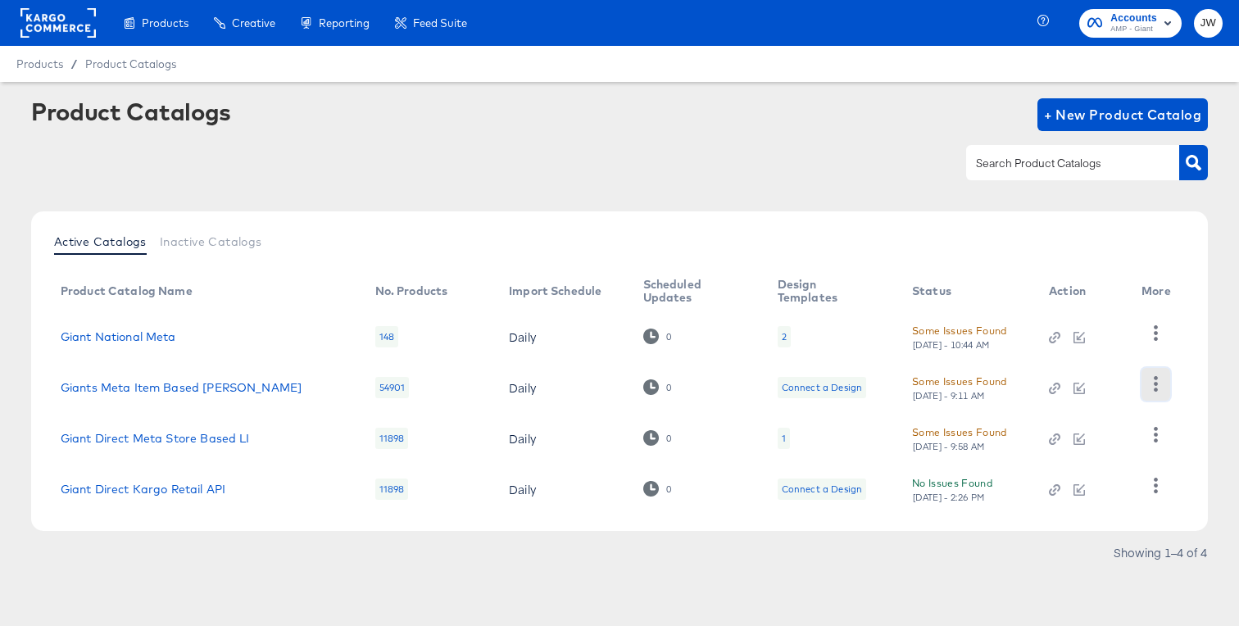
click at [1149, 370] on button "button" at bounding box center [1155, 384] width 29 height 33
click at [837, 134] on div "Product Catalogs + New Product Catalog" at bounding box center [619, 148] width 1177 height 100
